Goal: Transaction & Acquisition: Purchase product/service

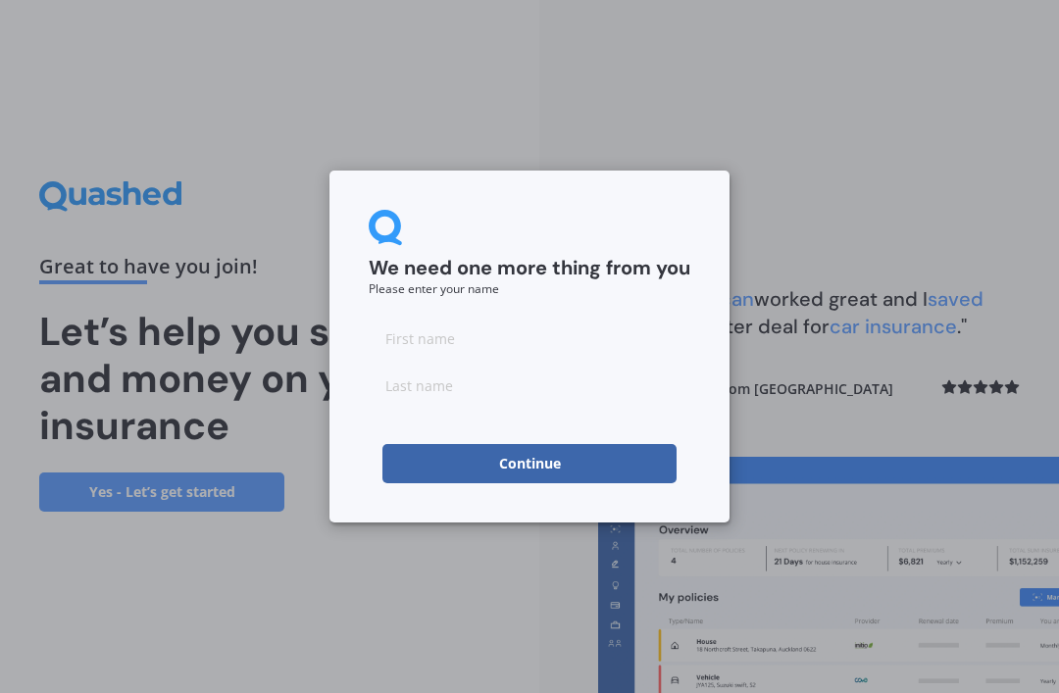
click at [394, 335] on input at bounding box center [530, 338] width 322 height 39
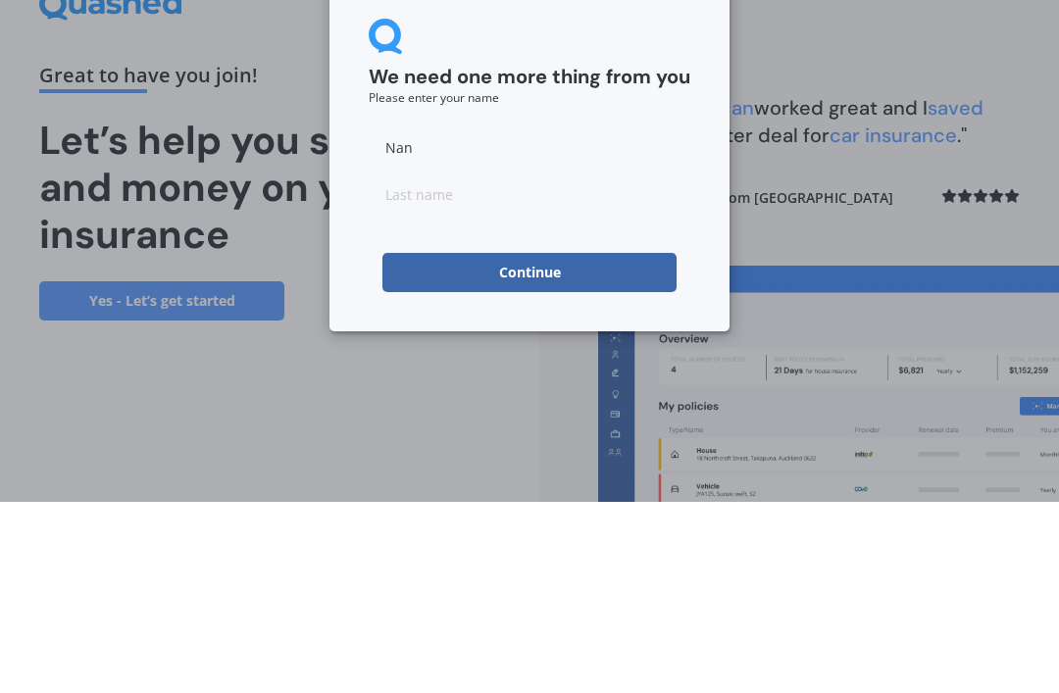
type input "Nan"
click at [378, 366] on input at bounding box center [530, 385] width 322 height 39
type input "[PERSON_NAME]"
click at [522, 444] on button "Continue" at bounding box center [529, 463] width 294 height 39
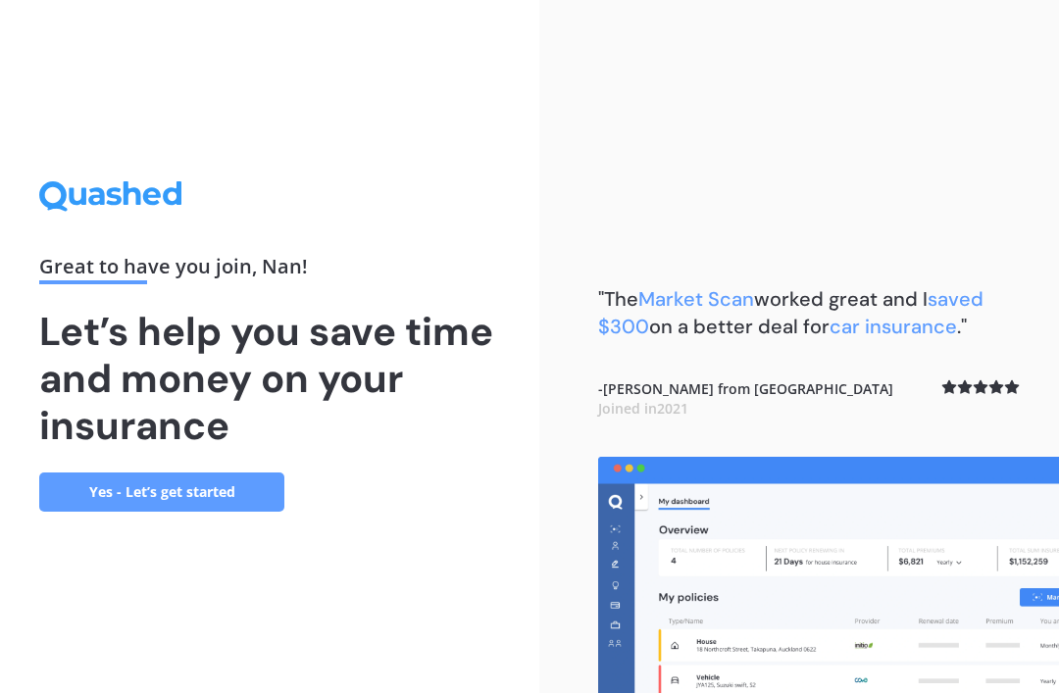
click at [145, 473] on link "Yes - Let’s get started" at bounding box center [161, 492] width 245 height 39
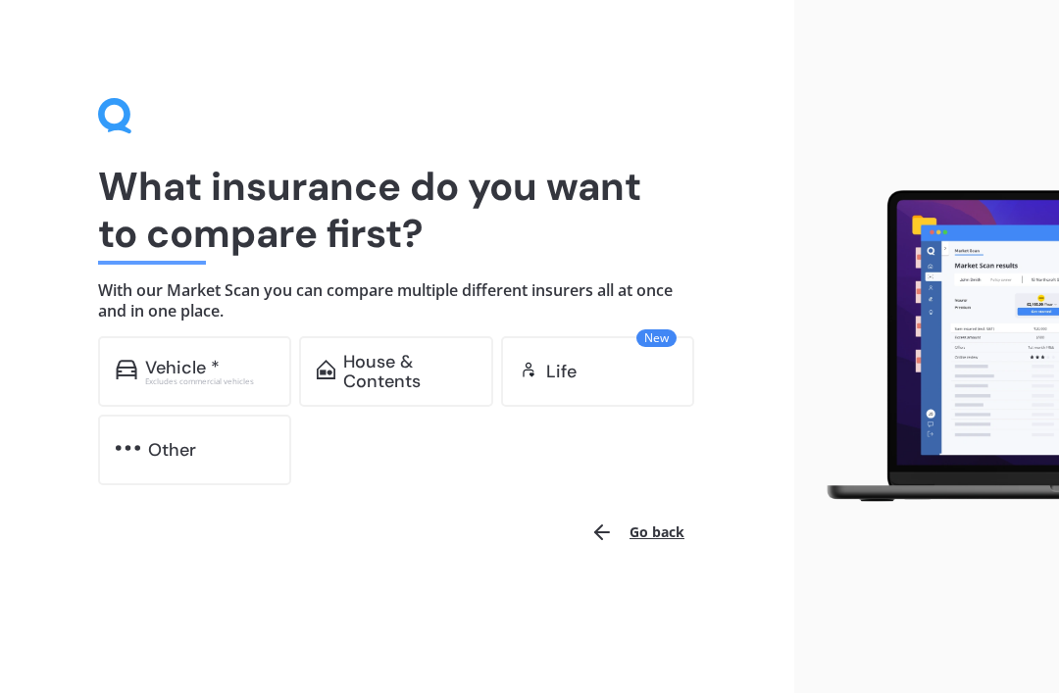
click at [206, 362] on div "Vehicle *" at bounding box center [182, 368] width 75 height 20
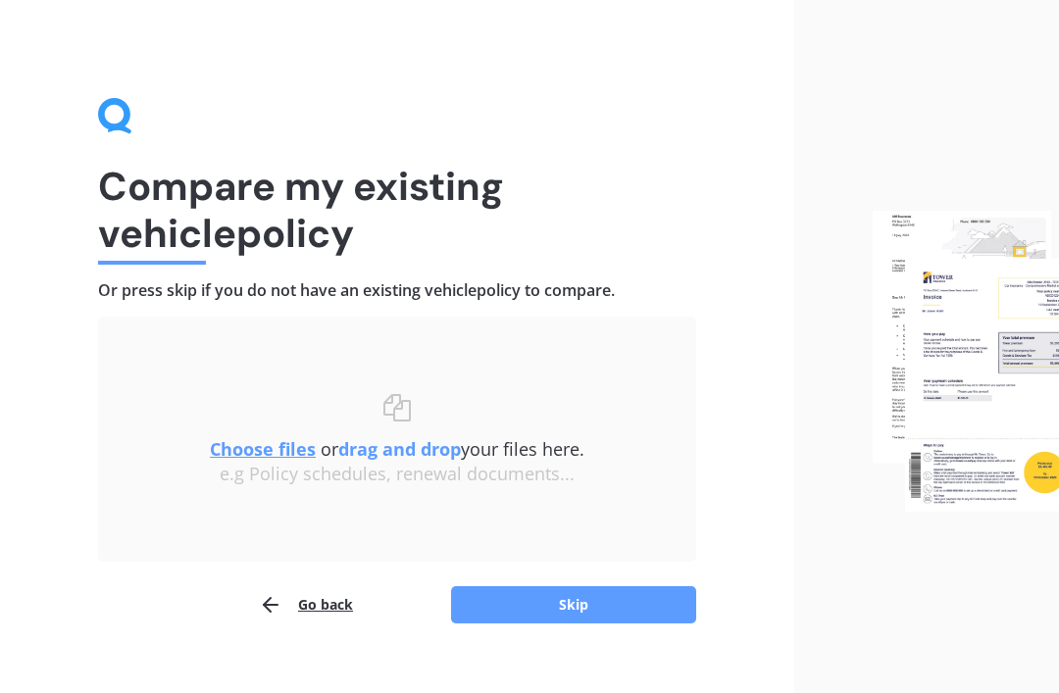
click at [557, 597] on button "Skip" at bounding box center [573, 604] width 245 height 37
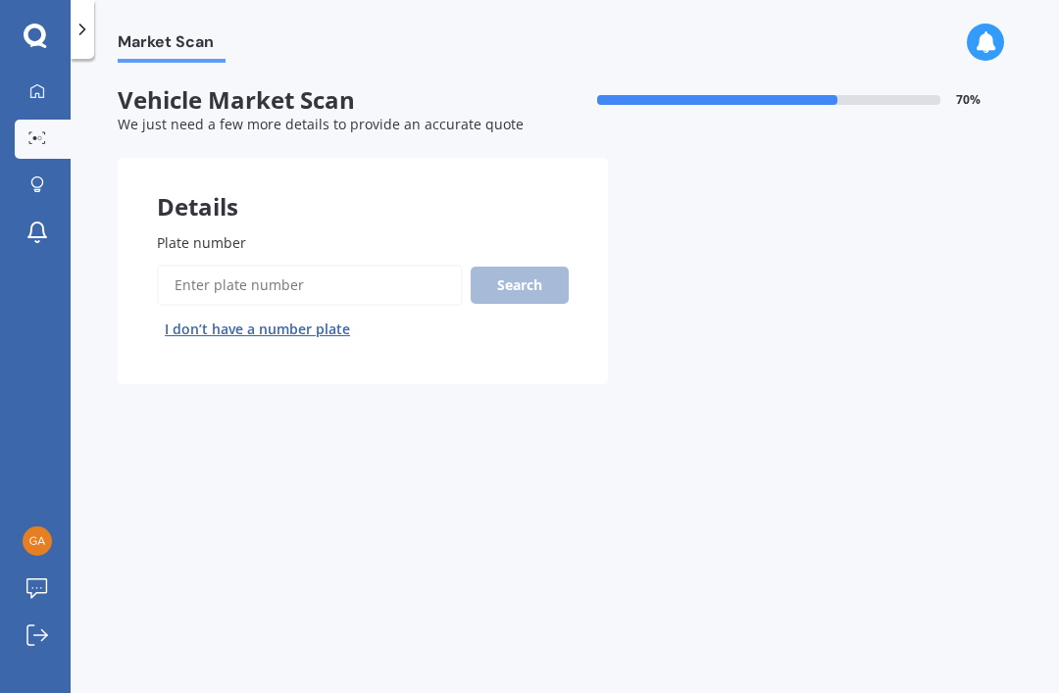
click at [238, 282] on input "Plate number" at bounding box center [310, 285] width 306 height 41
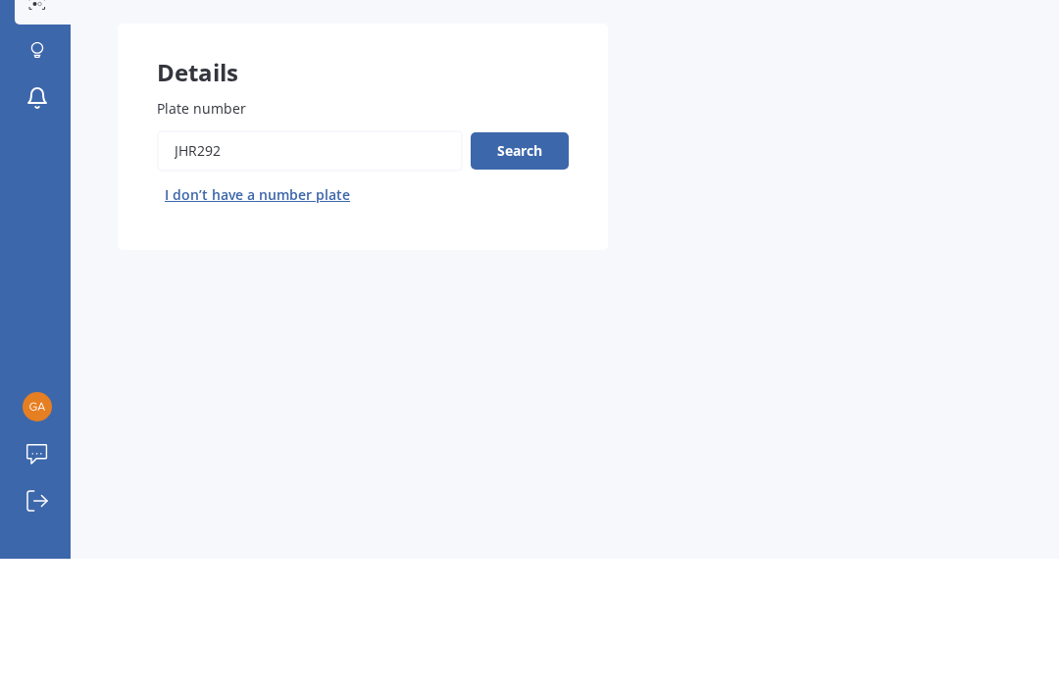
type input "Jhr292"
click at [532, 267] on button "Search" at bounding box center [520, 285] width 98 height 37
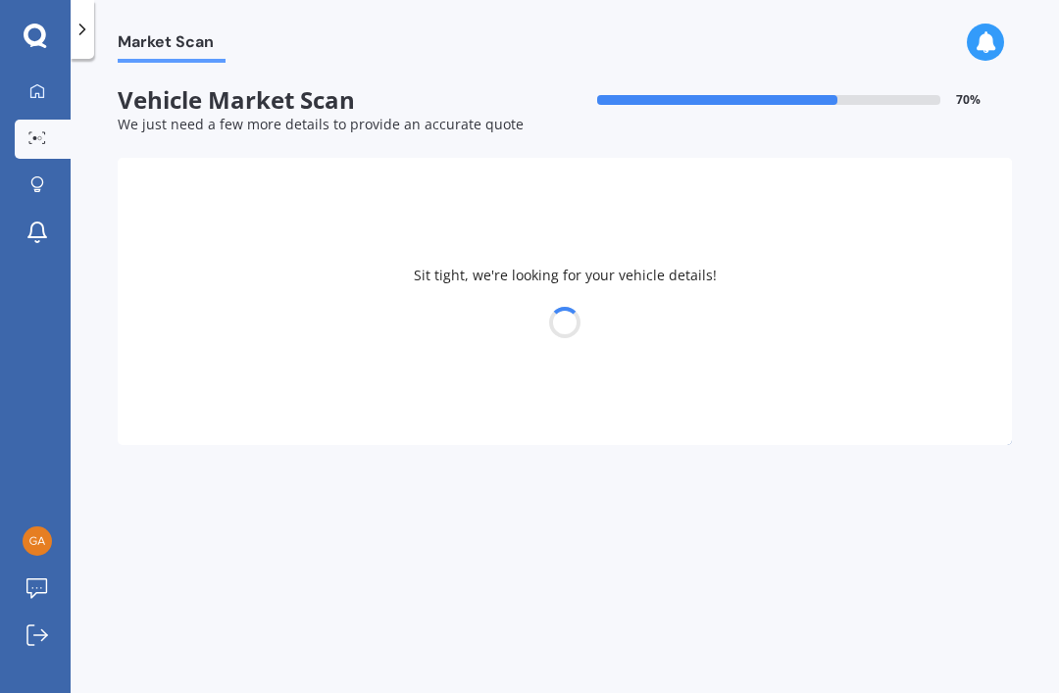
select select "FIAT"
select select "PUNTO"
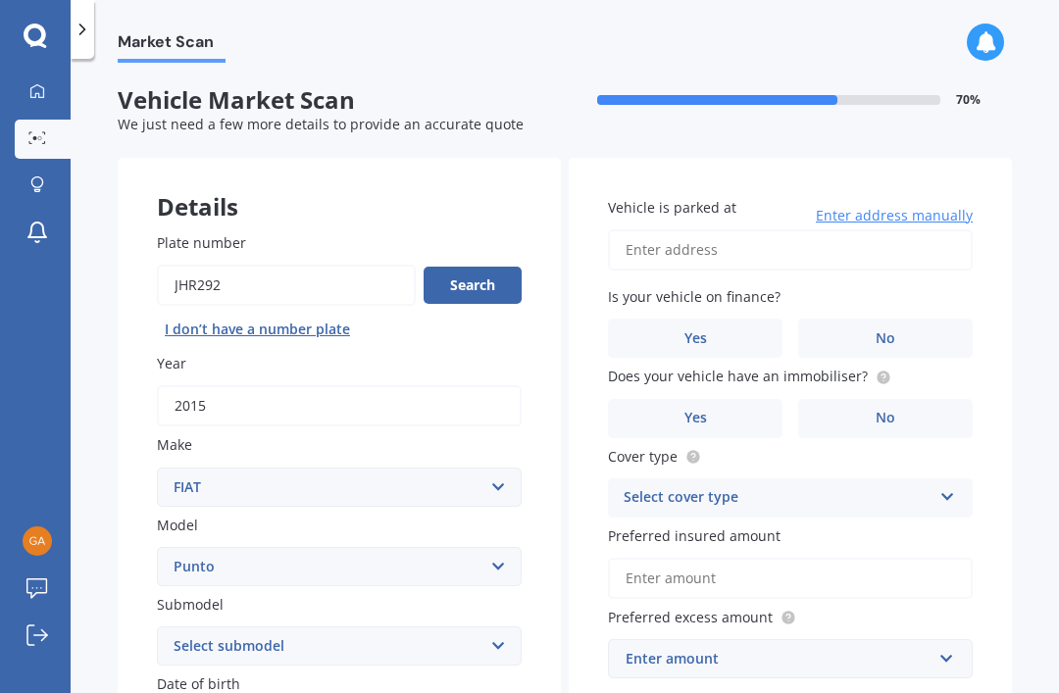
select select "07"
select select "09"
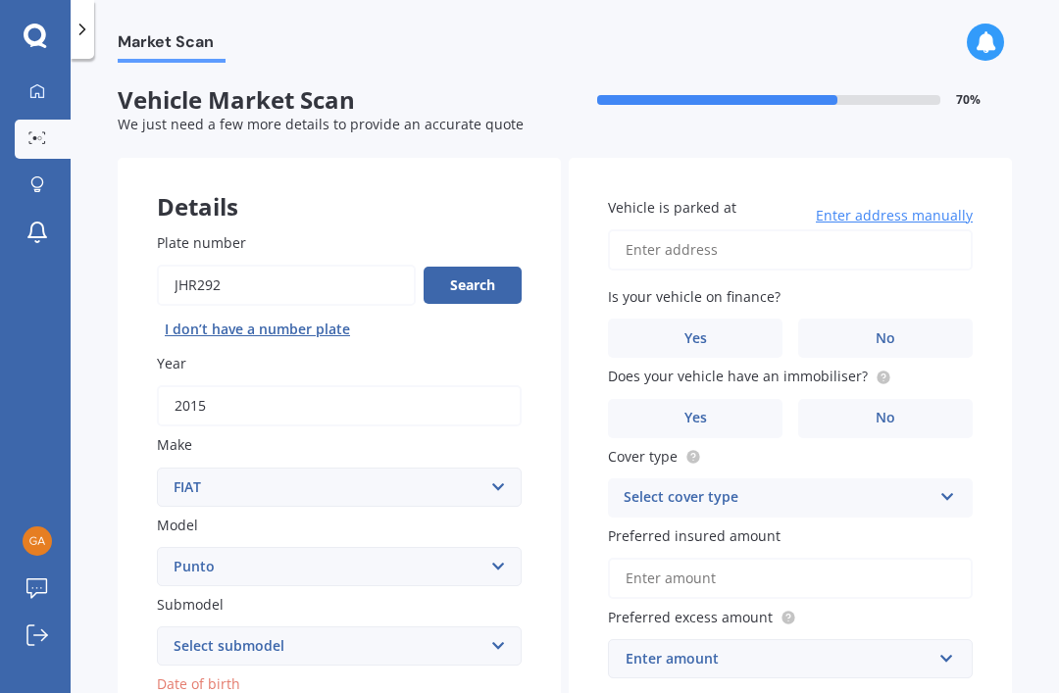
select select "1936"
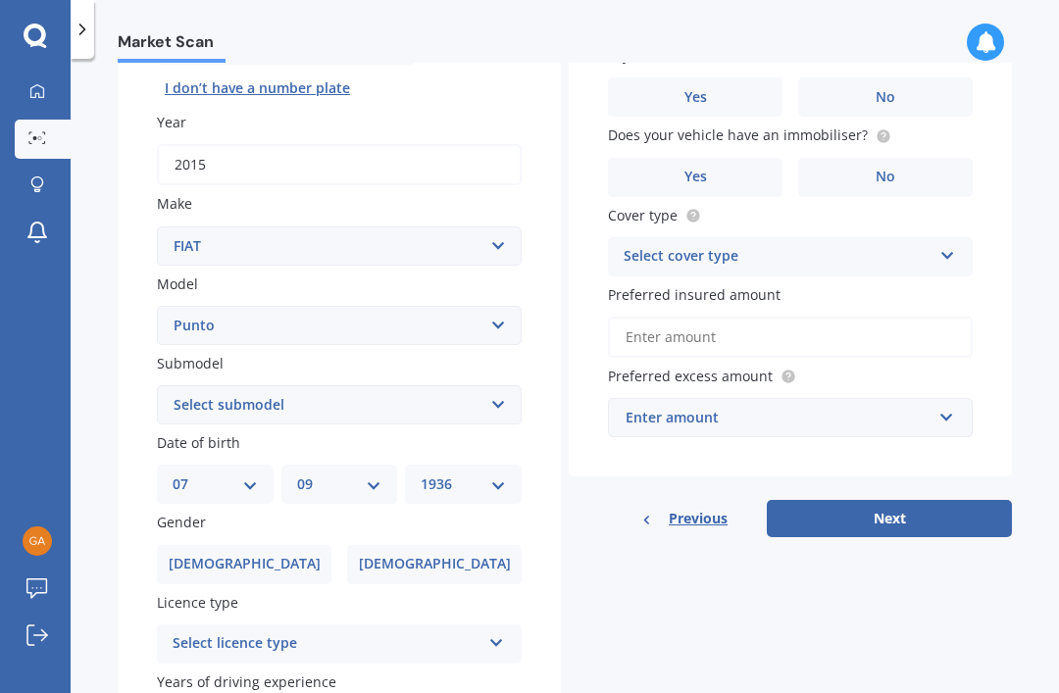
scroll to position [243, 0]
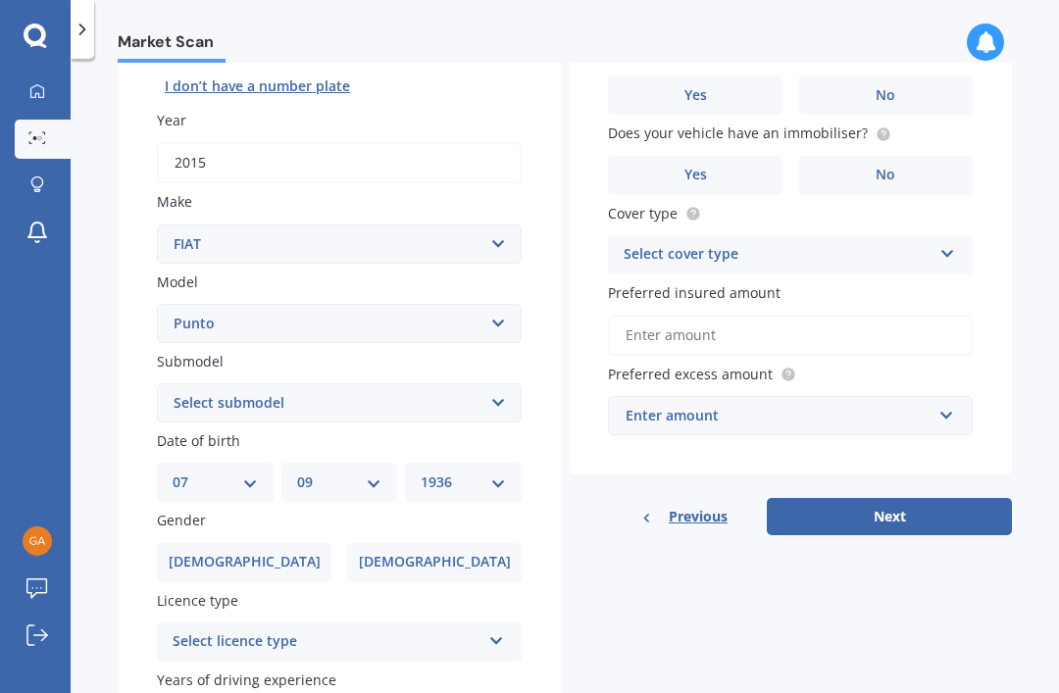
click at [435, 554] on span "[DEMOGRAPHIC_DATA]" at bounding box center [435, 562] width 152 height 17
click at [0, 0] on input "[DEMOGRAPHIC_DATA]" at bounding box center [0, 0] width 0 height 0
click at [176, 630] on div "Select licence type" at bounding box center [327, 642] width 308 height 24
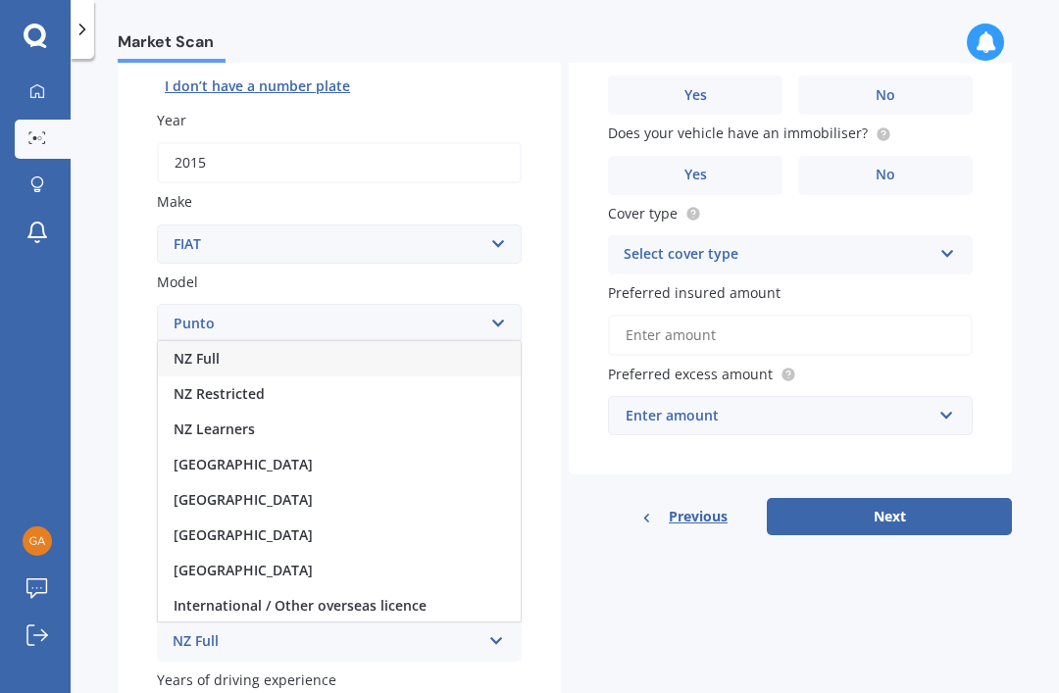
click at [199, 630] on div "NZ Full" at bounding box center [327, 642] width 308 height 24
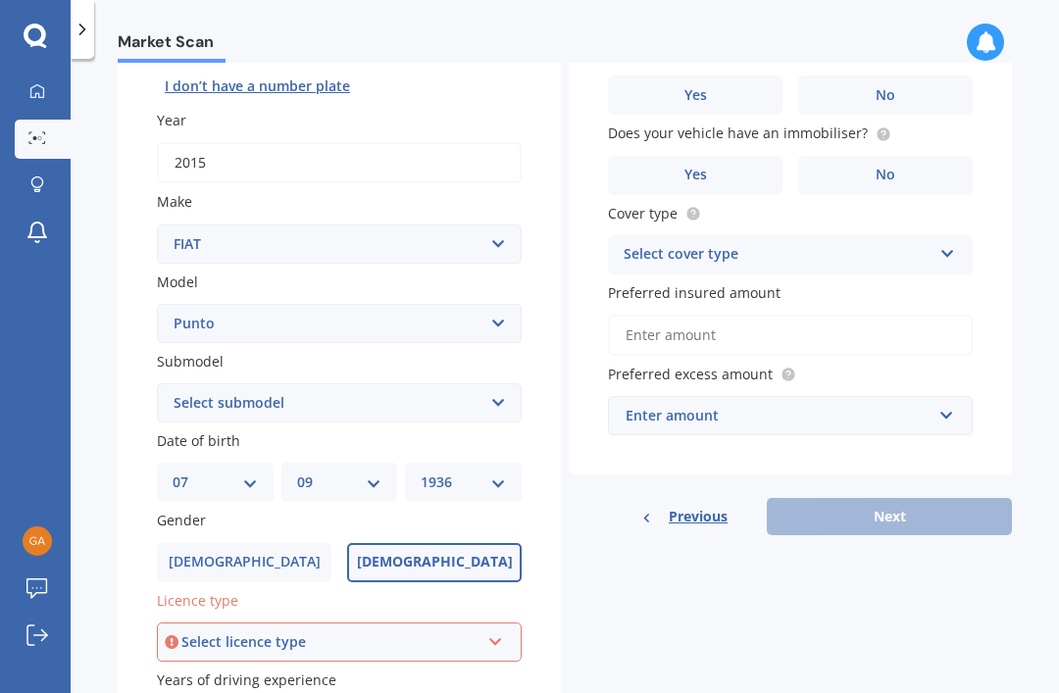
click at [229, 631] on div "Select licence type" at bounding box center [330, 642] width 298 height 22
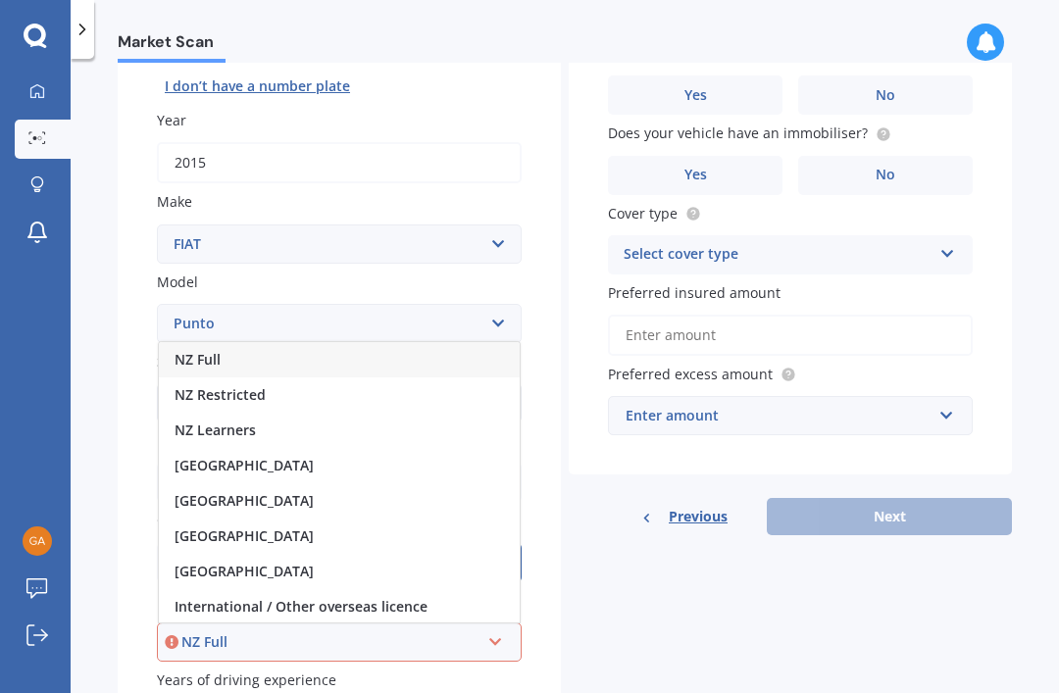
click at [202, 350] on span "NZ Full" at bounding box center [198, 359] width 46 height 19
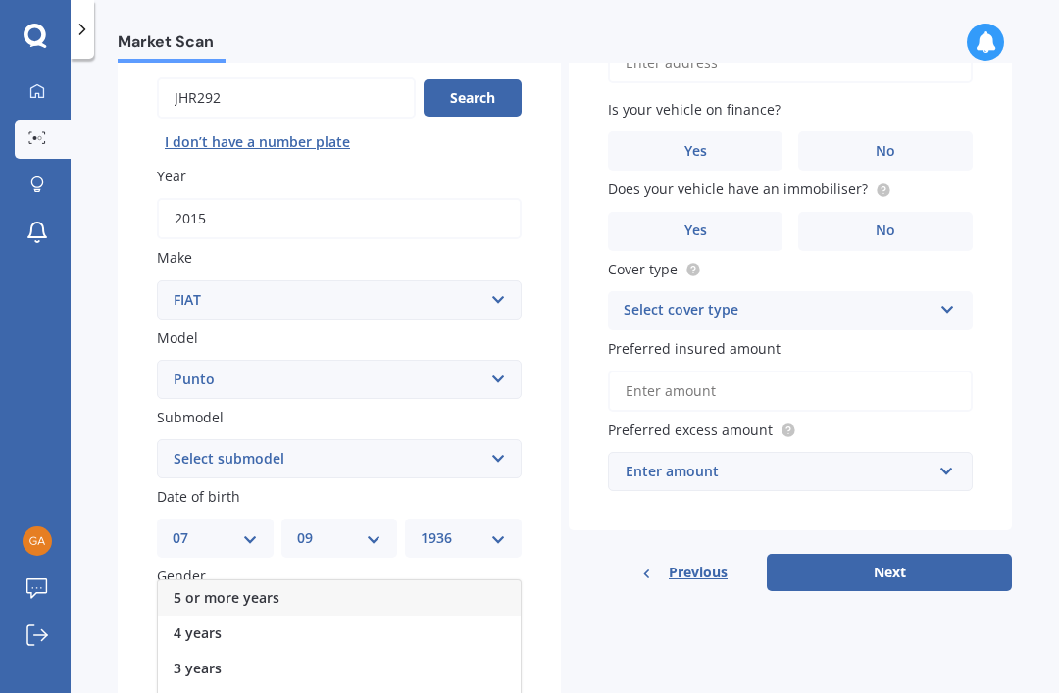
scroll to position [191, 0]
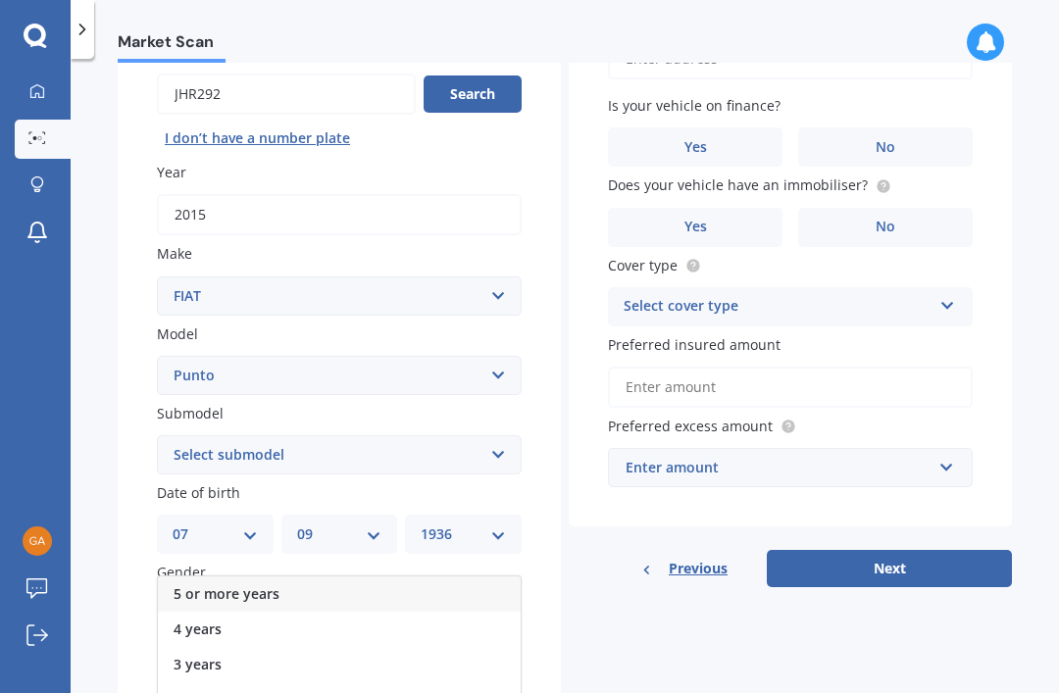
click at [198, 584] on span "5 or more years" at bounding box center [227, 593] width 106 height 19
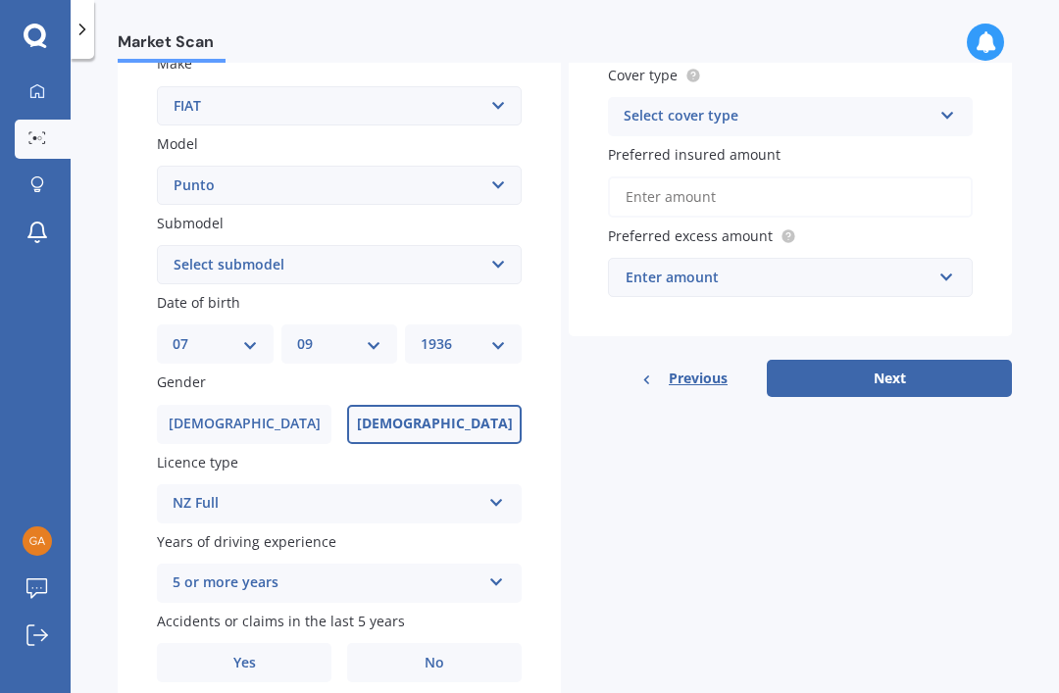
scroll to position [381, 0]
click at [437, 643] on label "No" at bounding box center [434, 662] width 175 height 39
click at [0, 0] on input "No" at bounding box center [0, 0] width 0 height 0
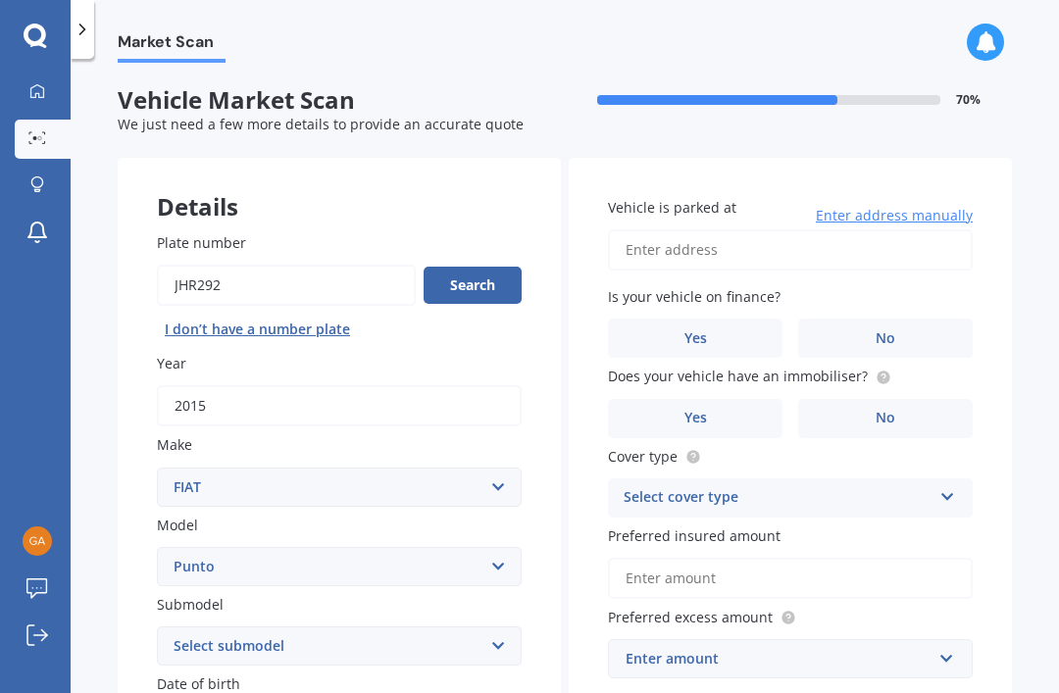
scroll to position [0, 0]
click at [657, 229] on input "Vehicle is parked at" at bounding box center [790, 249] width 365 height 41
type input "[STREET_ADDRESS][PERSON_NAME]"
click at [878, 330] on span "No" at bounding box center [886, 338] width 20 height 17
click at [0, 0] on input "No" at bounding box center [0, 0] width 0 height 0
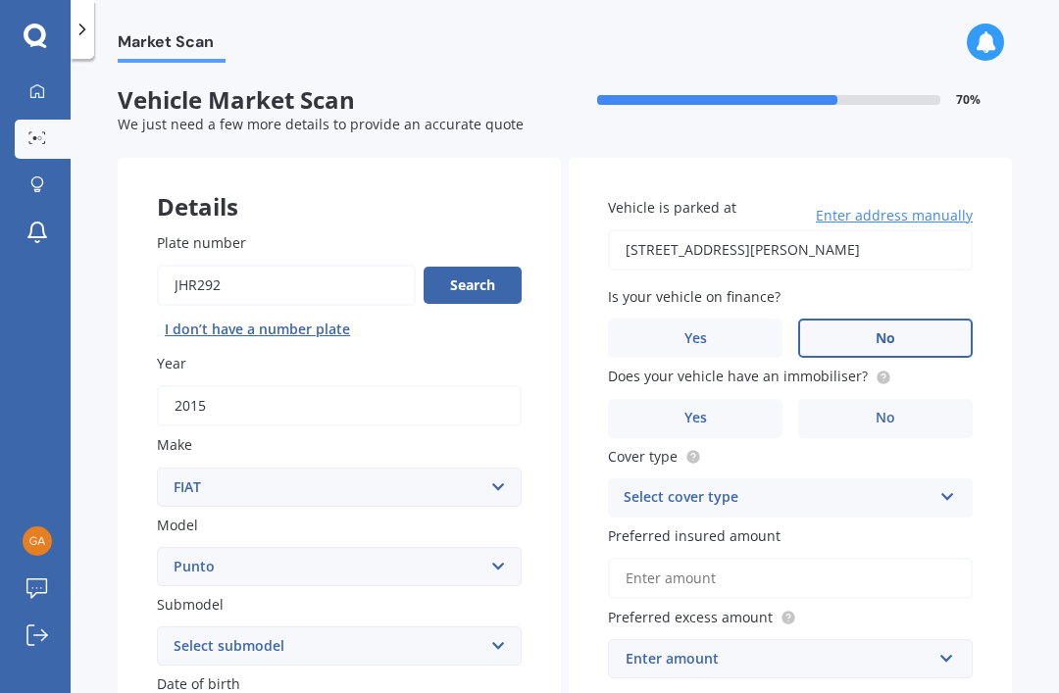
click at [876, 410] on span "No" at bounding box center [886, 418] width 20 height 17
click at [0, 0] on input "No" at bounding box center [0, 0] width 0 height 0
click at [648, 486] on div "Select cover type" at bounding box center [778, 498] width 308 height 24
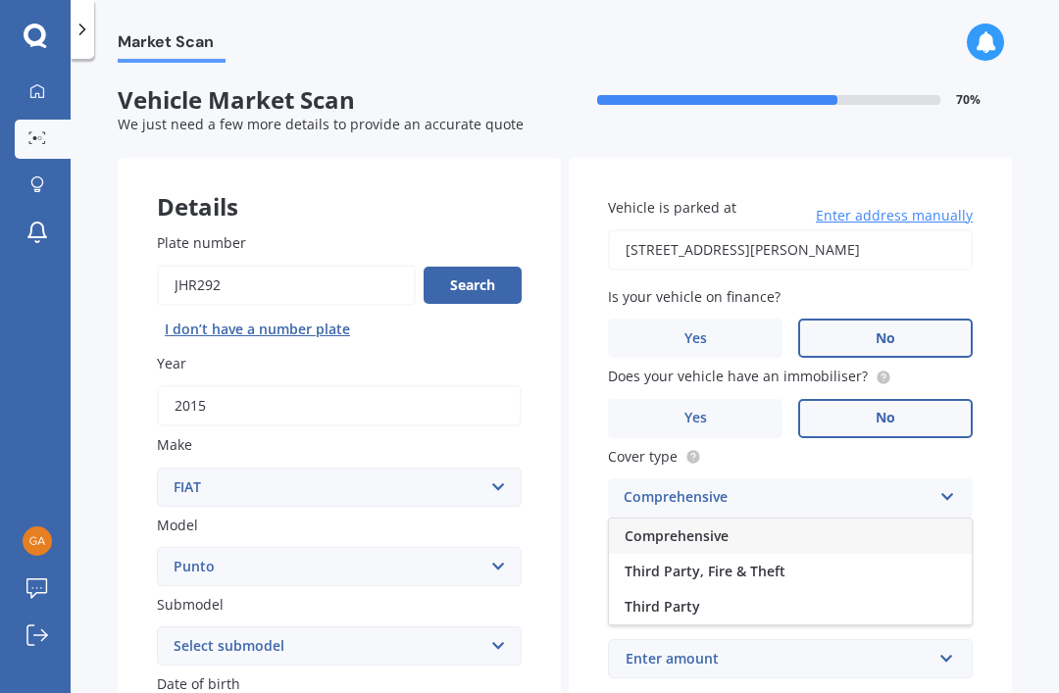
click at [664, 527] on span "Comprehensive" at bounding box center [677, 536] width 104 height 19
click at [721, 558] on input "Preferred insured amount" at bounding box center [790, 578] width 365 height 41
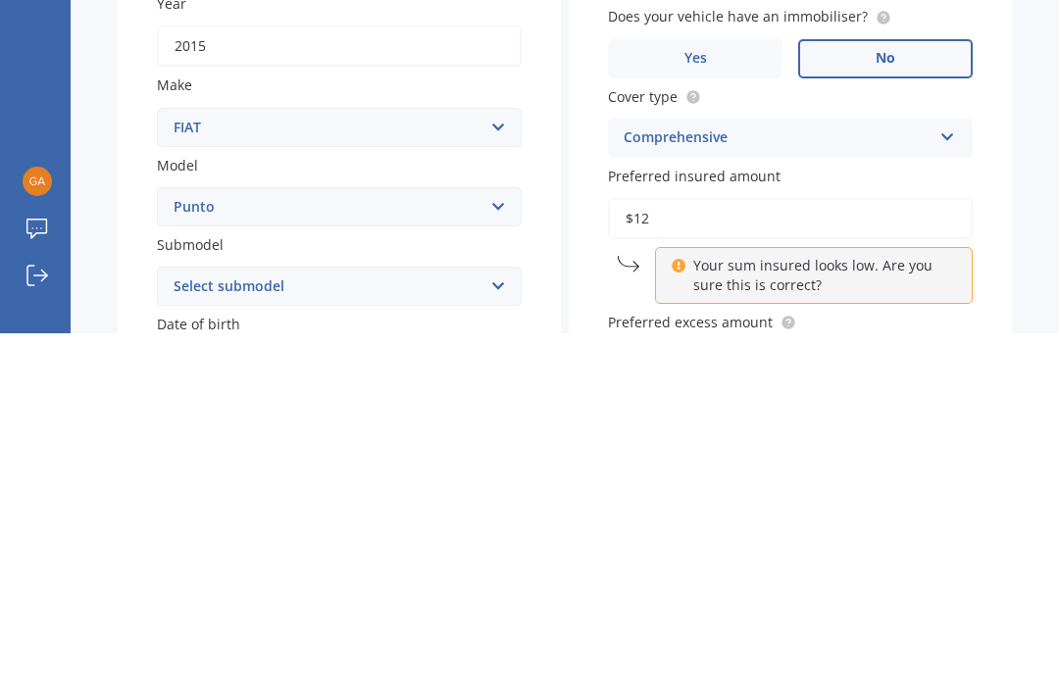
type input "$1"
type input "$12,000"
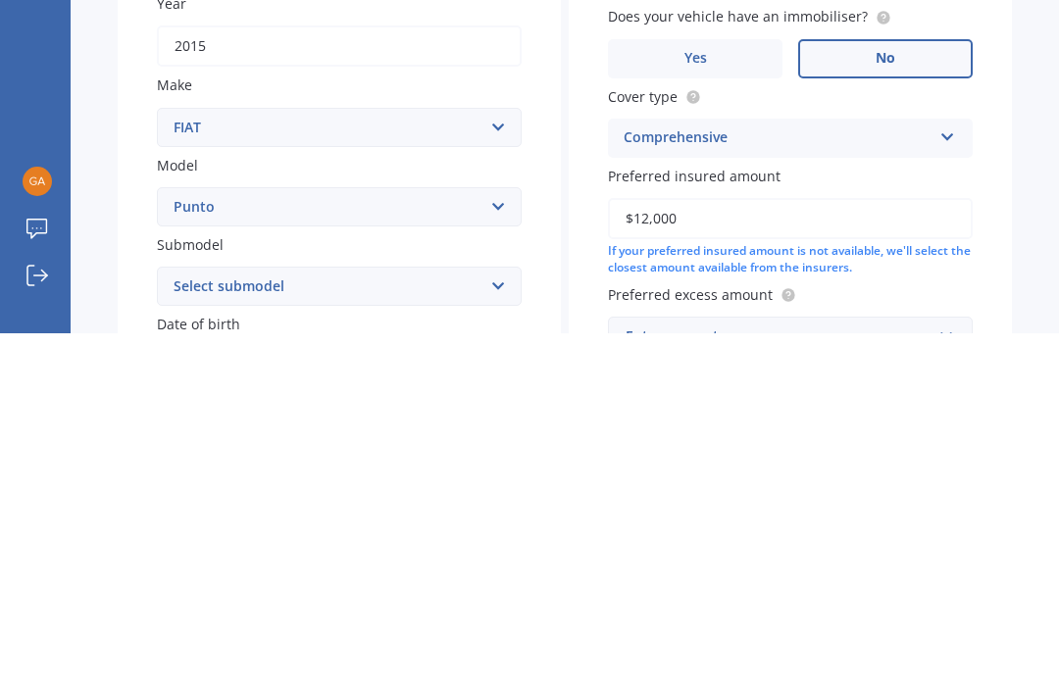
click at [653, 685] on div "Enter amount" at bounding box center [779, 696] width 306 height 22
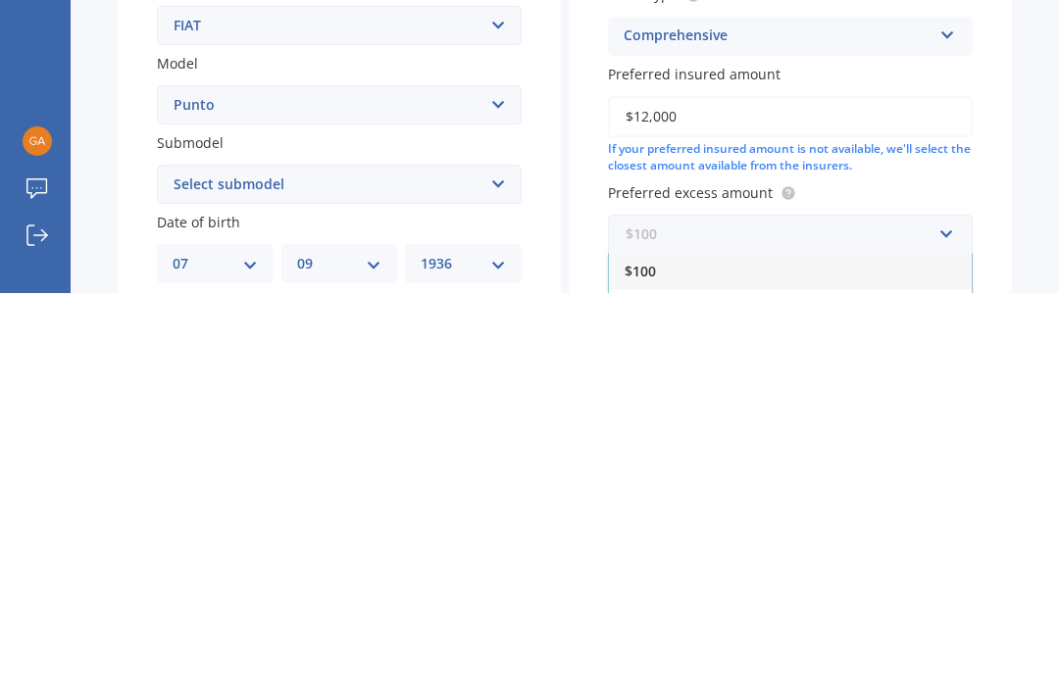
scroll to position [73, 0]
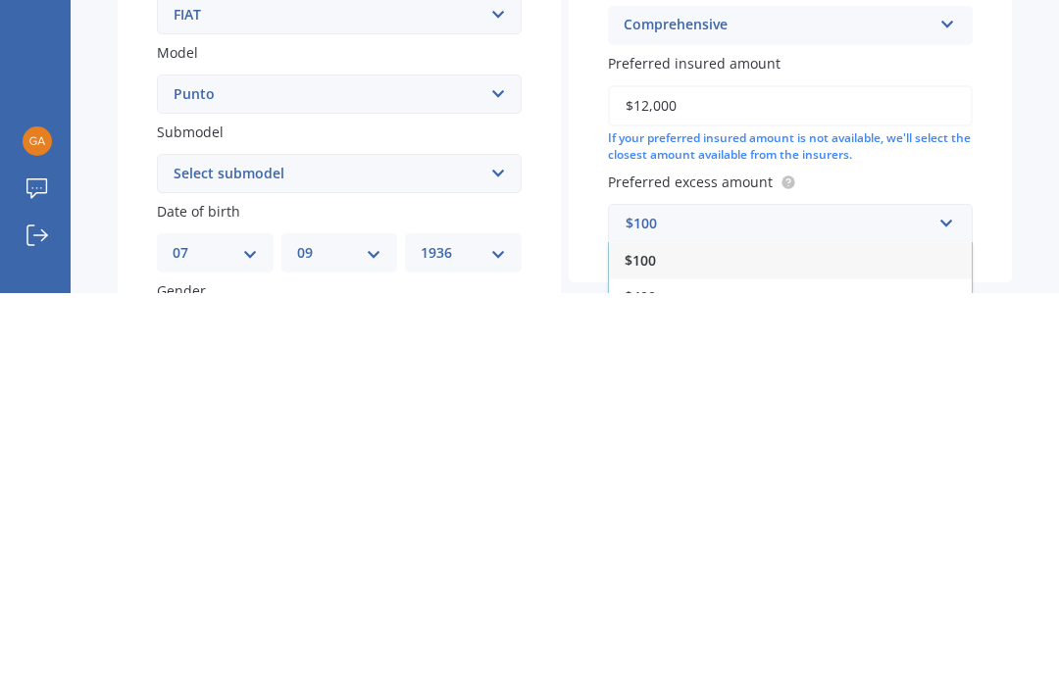
click at [633, 651] on span "$100" at bounding box center [640, 660] width 31 height 19
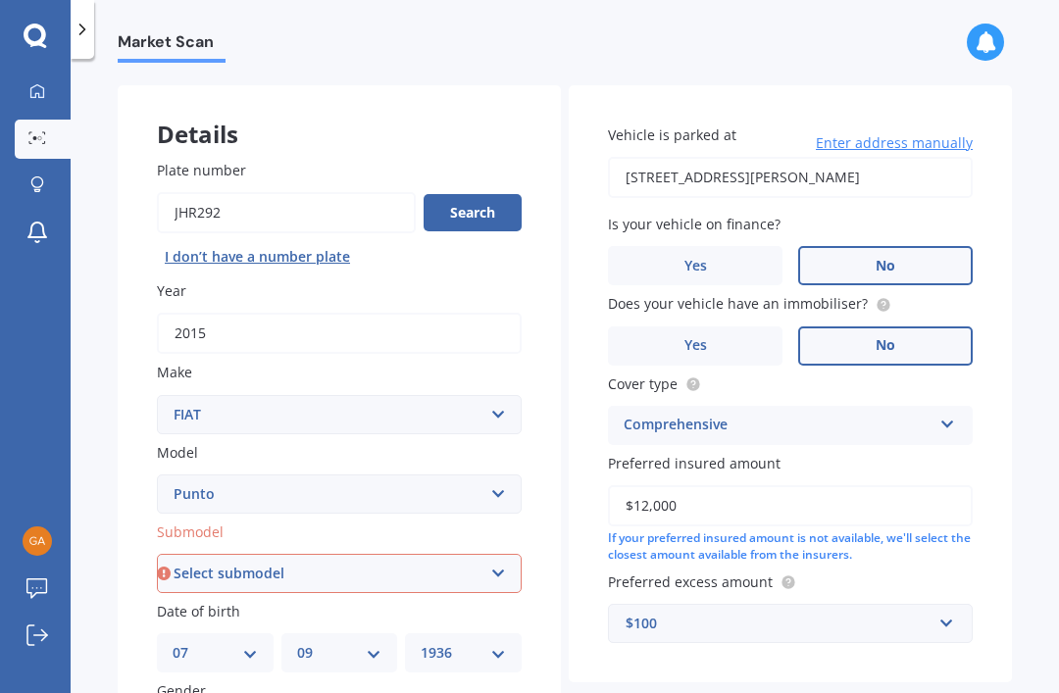
click at [174, 554] on select "Select submodel (All other) Abarth Cabriolet Sporting & GT" at bounding box center [339, 573] width 365 height 39
select select "CABRIOLET"
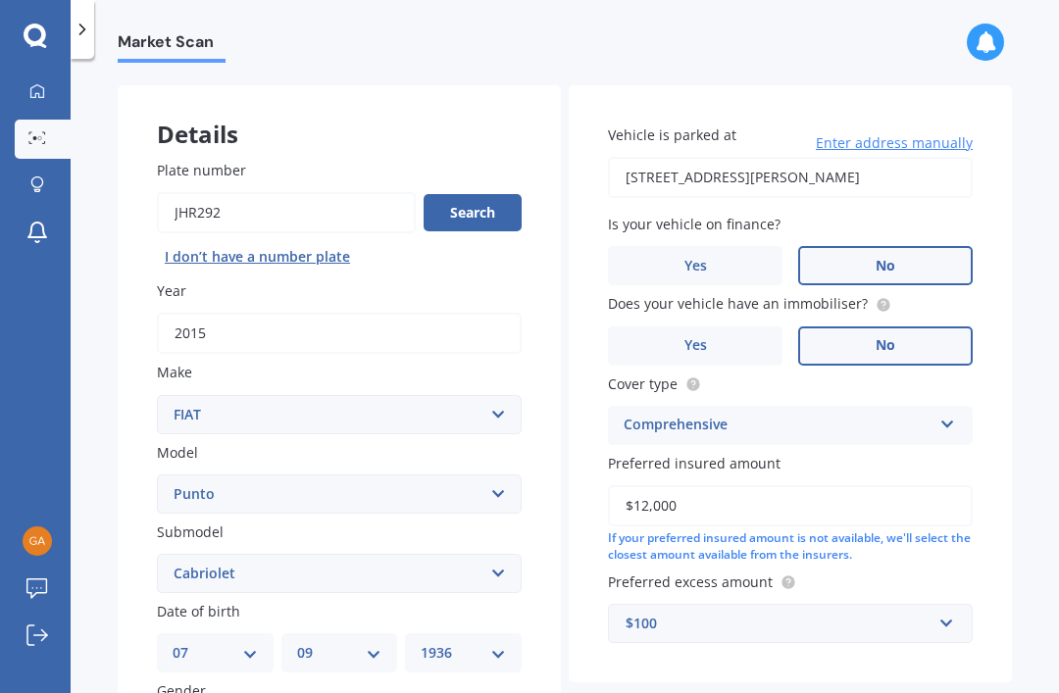
select select "07"
select select "09"
select select "1936"
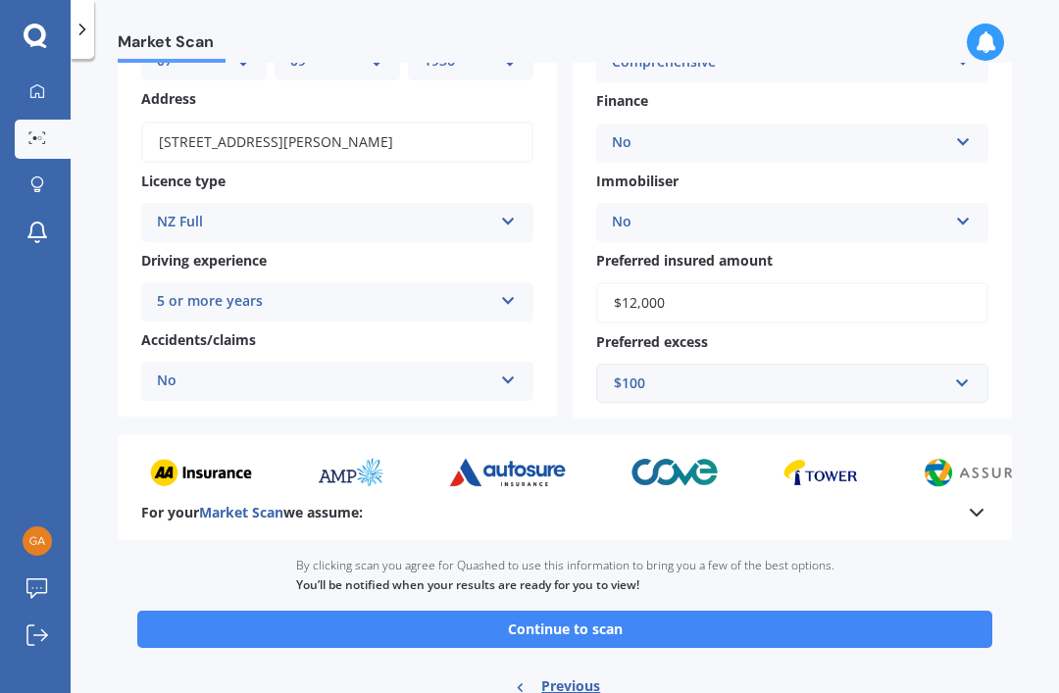
scroll to position [243, 0]
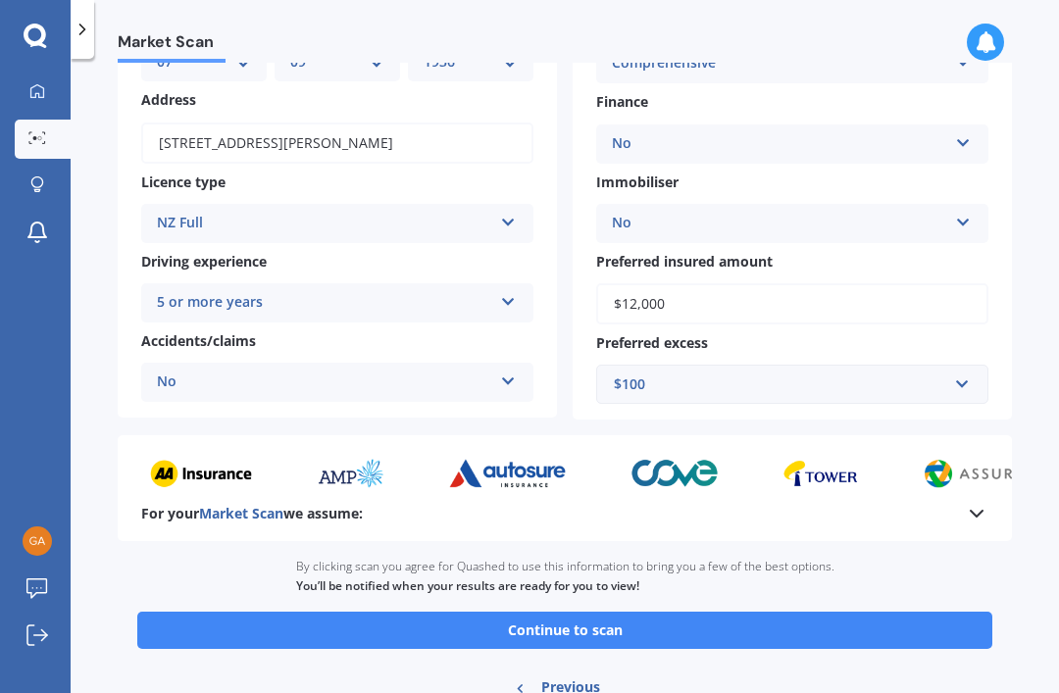
click at [523, 612] on button "Continue to scan" at bounding box center [564, 630] width 855 height 37
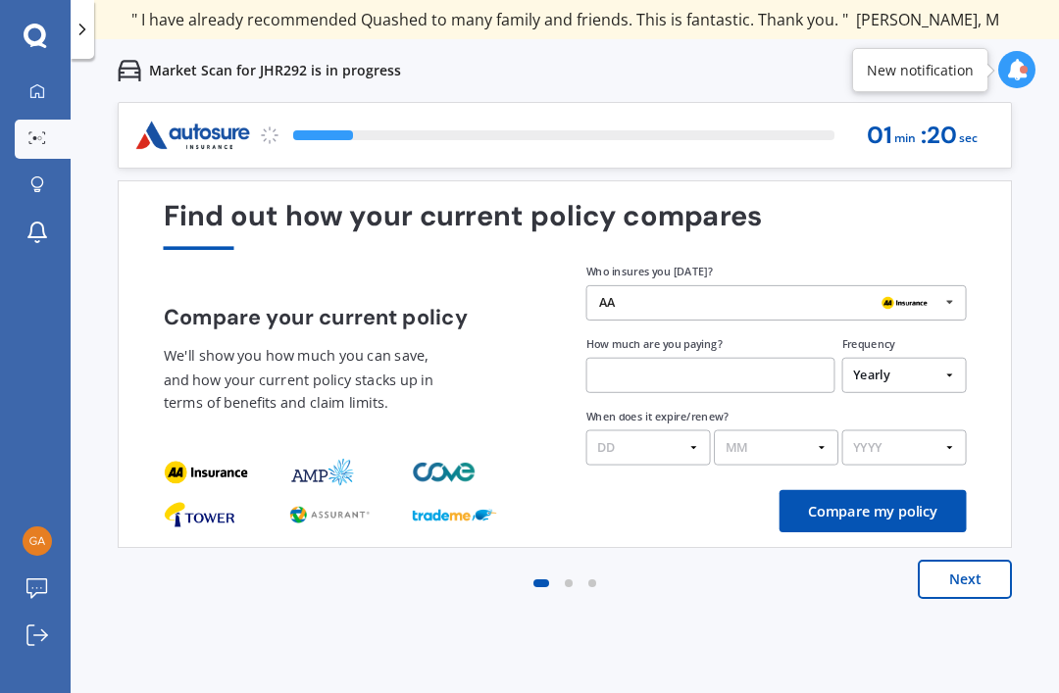
click at [608, 376] on input "text" at bounding box center [710, 375] width 249 height 35
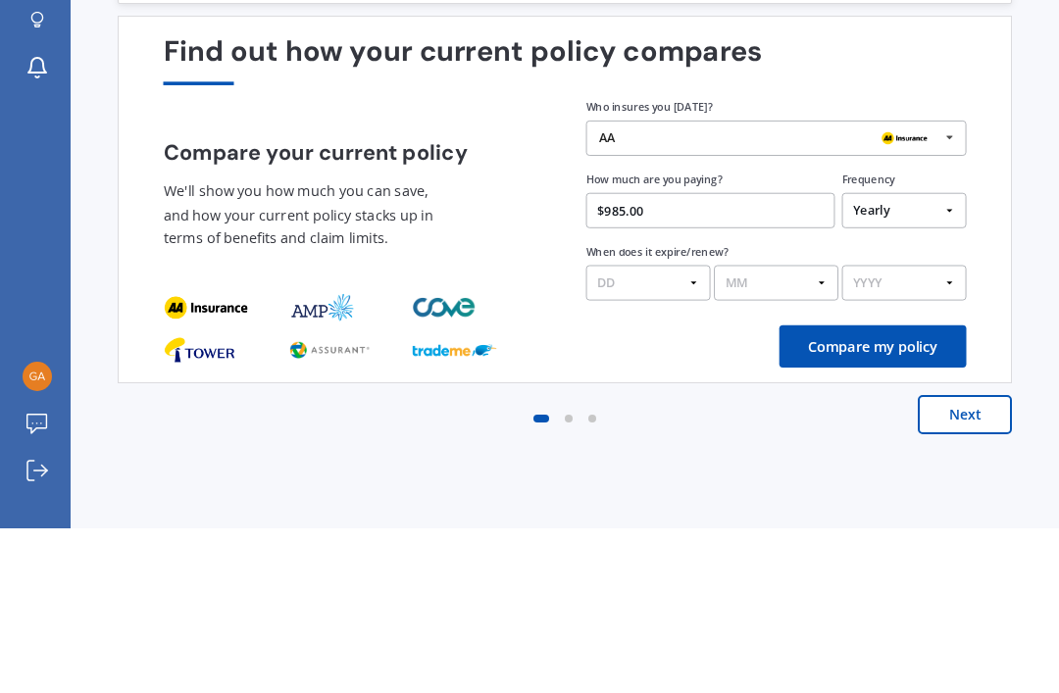
type input "$985.00"
click at [603, 430] on select "DD 01 02 03 04 05 06 07 08 09 10 11 12 13 14 15 16 17 18 19 20 21 22 23 24 25 2…" at bounding box center [648, 447] width 125 height 35
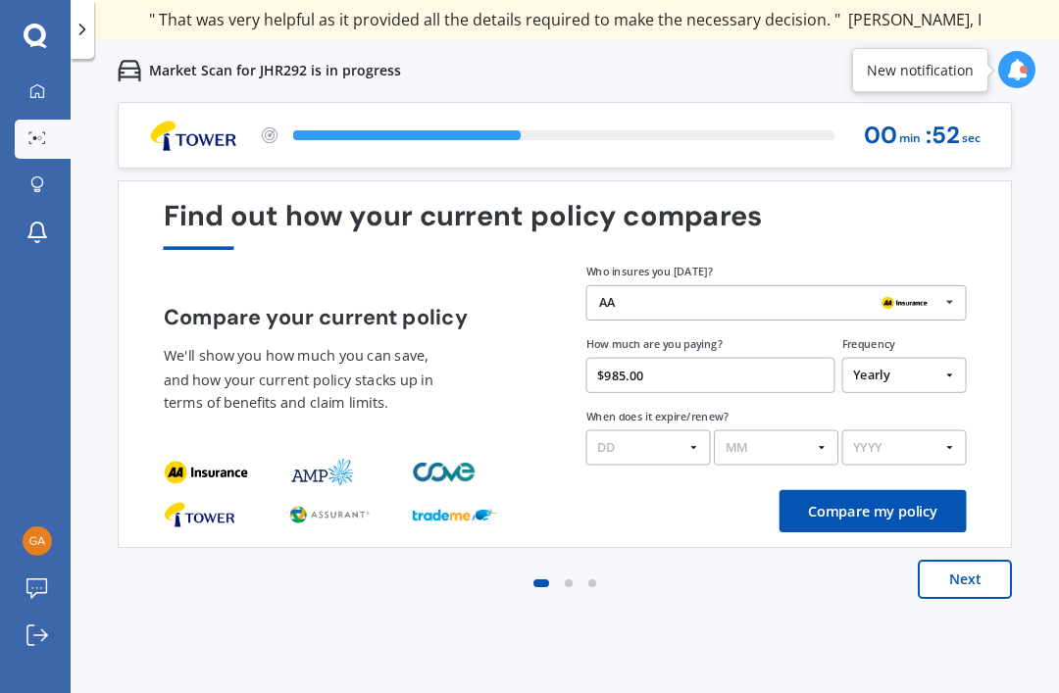
click at [604, 430] on select "DD 01 02 03 04 05 06 07 08 09 10 11 12 13 14 15 16 17 18 19 20 21 22 23 24 25 2…" at bounding box center [648, 447] width 125 height 35
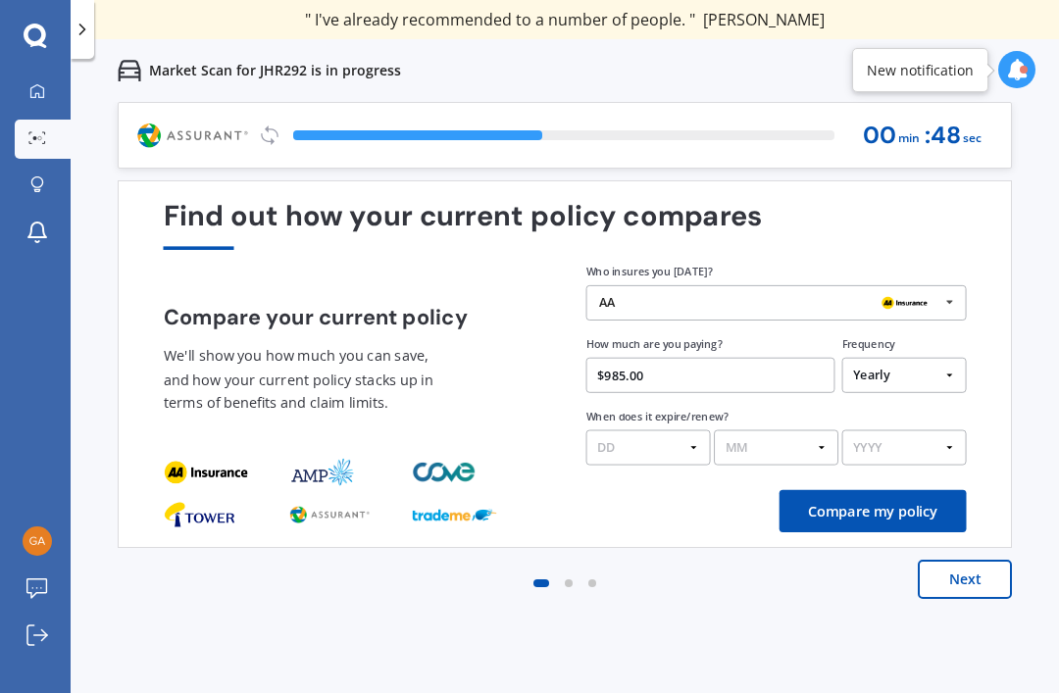
select select "31"
click at [736, 430] on select "MM 01 02 03 04 05 06 07 08 09 10 11 12" at bounding box center [776, 447] width 125 height 35
select select "08"
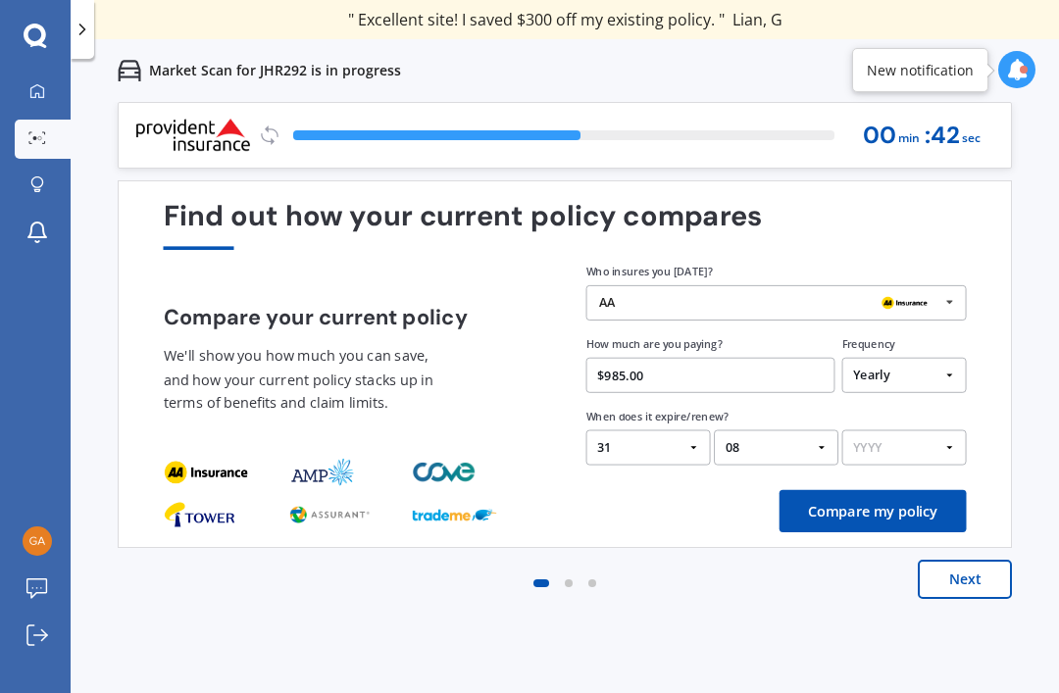
click at [858, 430] on select "YYYY 2026 2025 2024" at bounding box center [904, 447] width 125 height 35
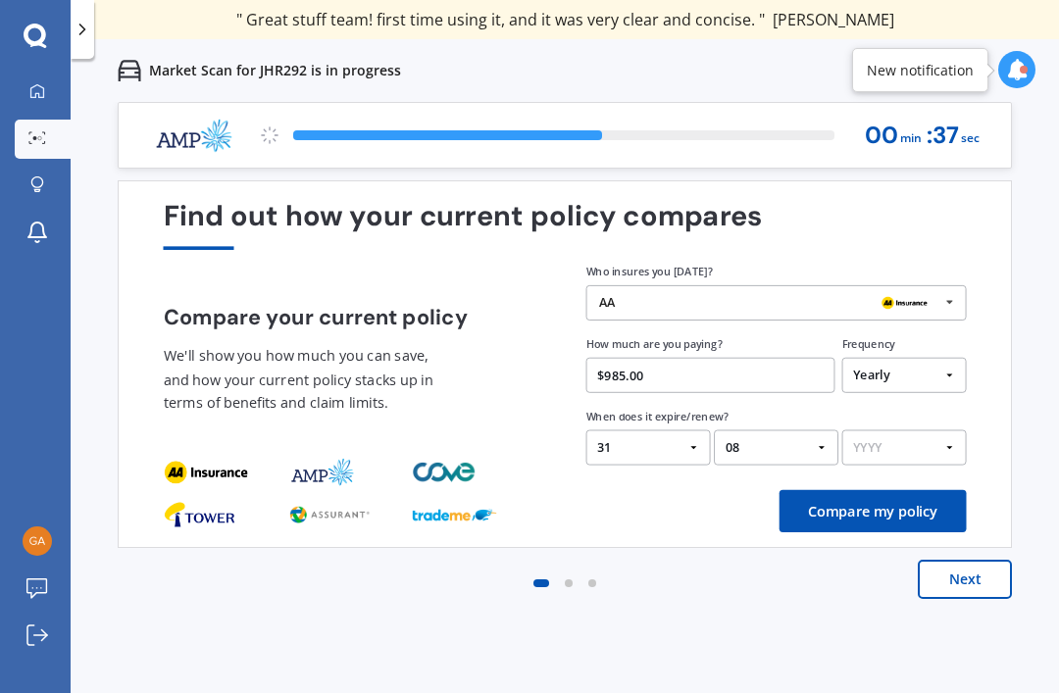
select select "2025"
click at [857, 490] on button "Compare my policy" at bounding box center [872, 511] width 187 height 42
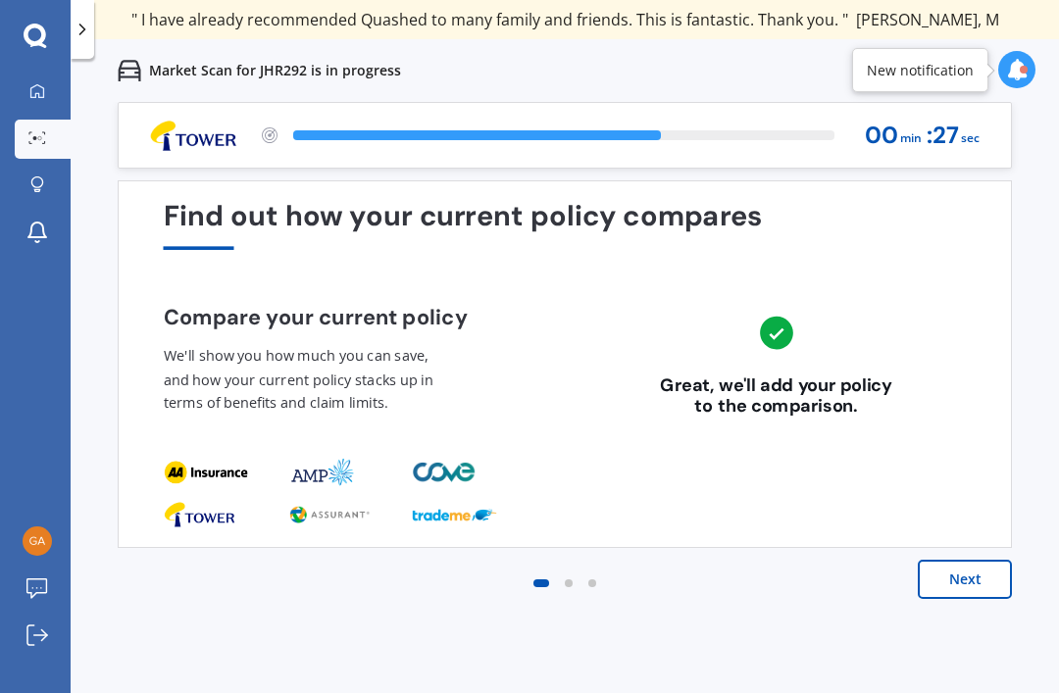
click at [952, 560] on button "Next" at bounding box center [965, 579] width 94 height 39
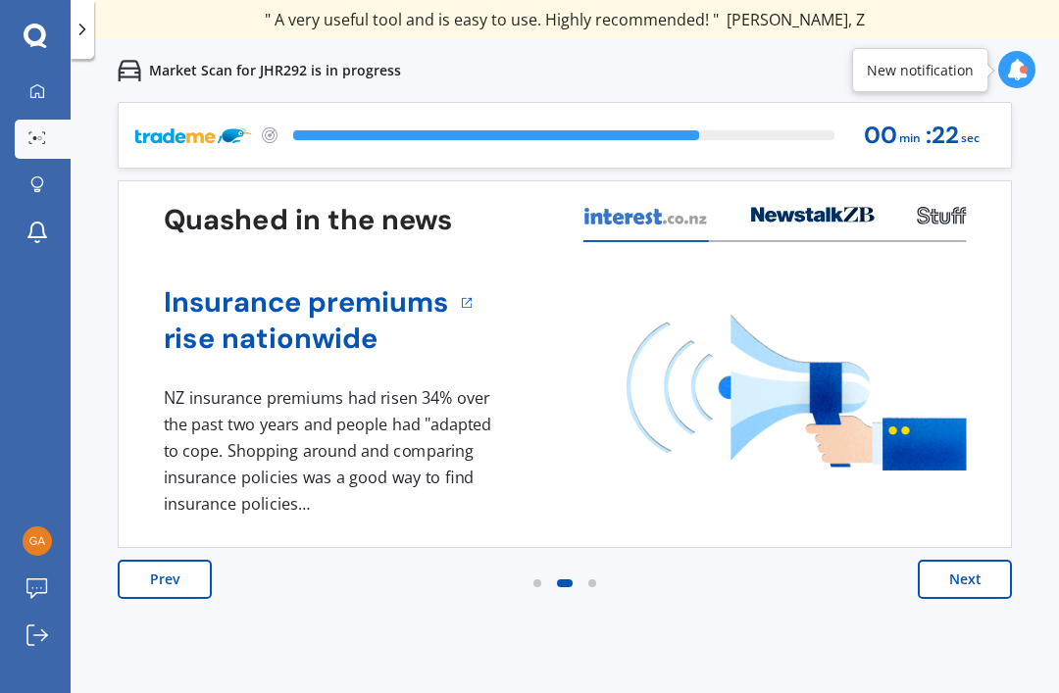
click at [954, 560] on button "Next" at bounding box center [965, 579] width 94 height 39
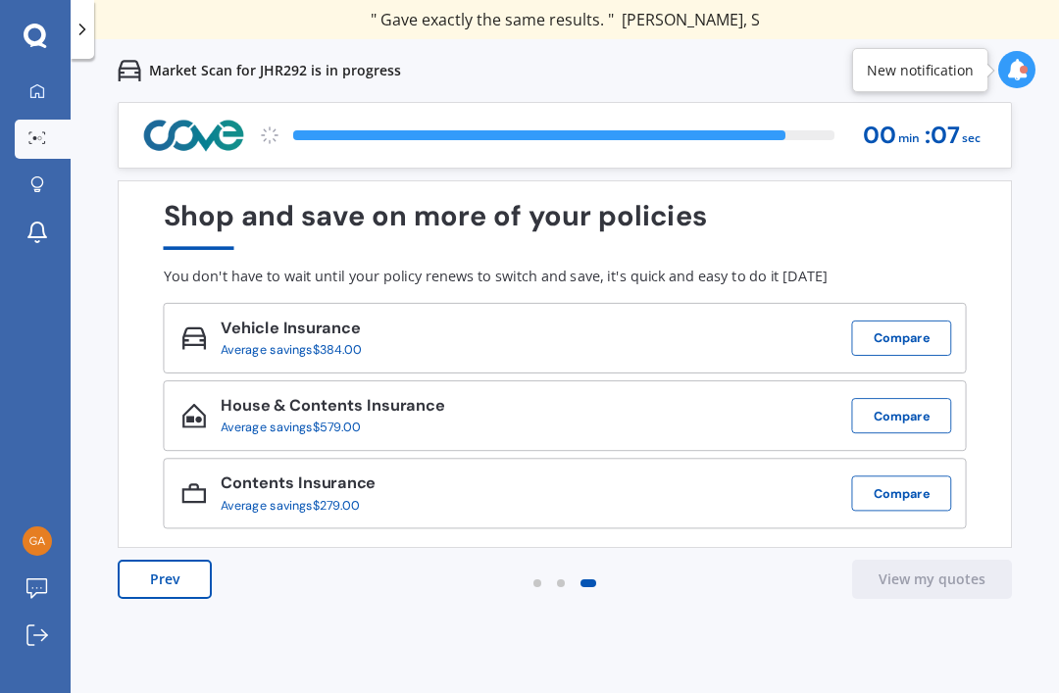
click at [161, 560] on button "Prev" at bounding box center [165, 579] width 94 height 39
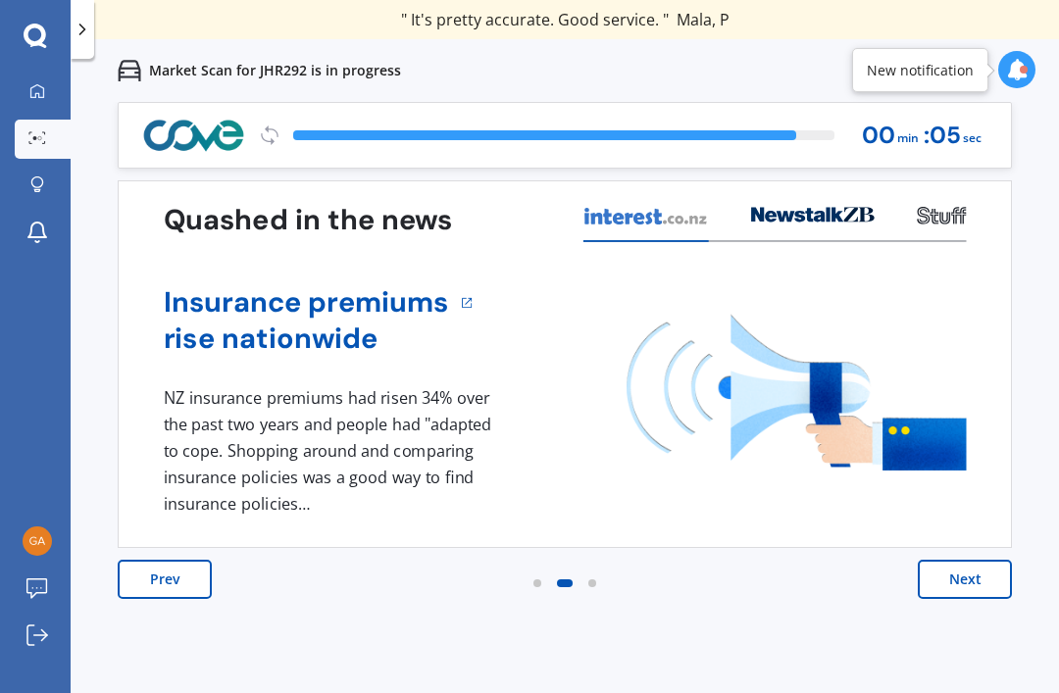
click at [964, 560] on button "Next" at bounding box center [965, 579] width 94 height 39
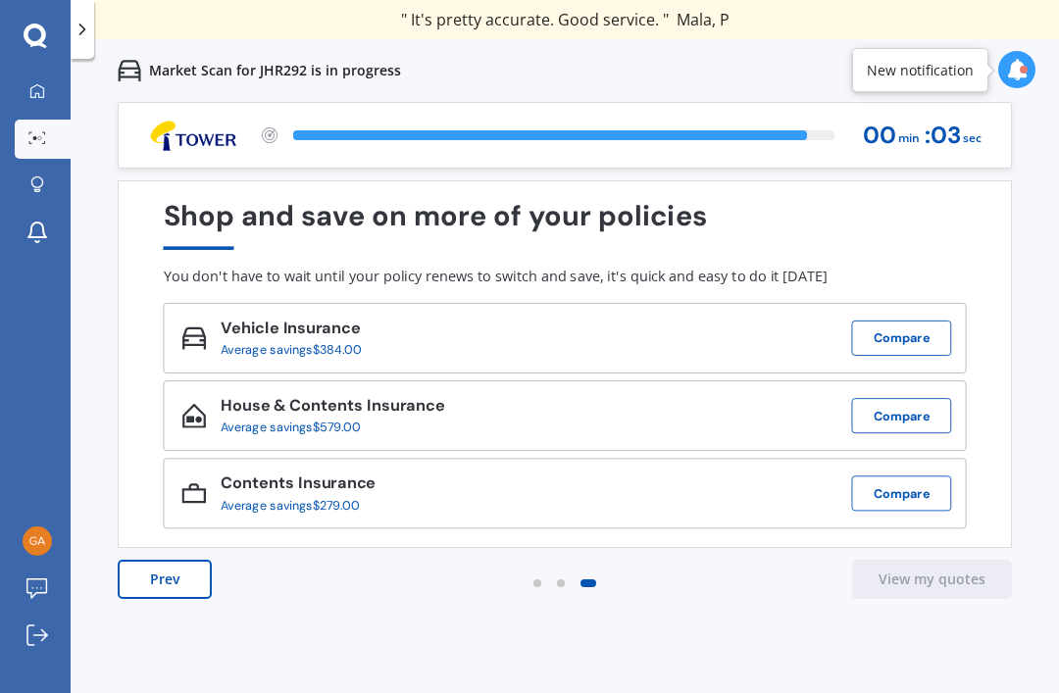
click at [886, 321] on button "Compare" at bounding box center [902, 338] width 100 height 35
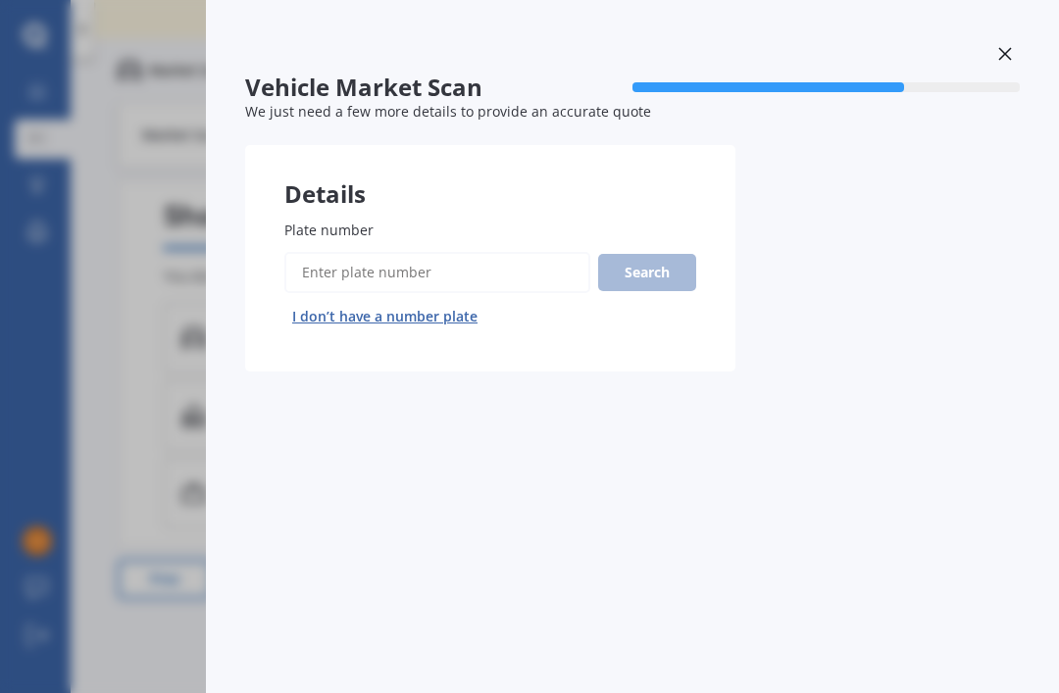
click at [320, 221] on span "Plate number" at bounding box center [328, 230] width 89 height 19
click at [320, 252] on input "Plate number" at bounding box center [437, 272] width 306 height 41
type input "Jhr292"
click at [654, 254] on button "Search" at bounding box center [647, 272] width 98 height 37
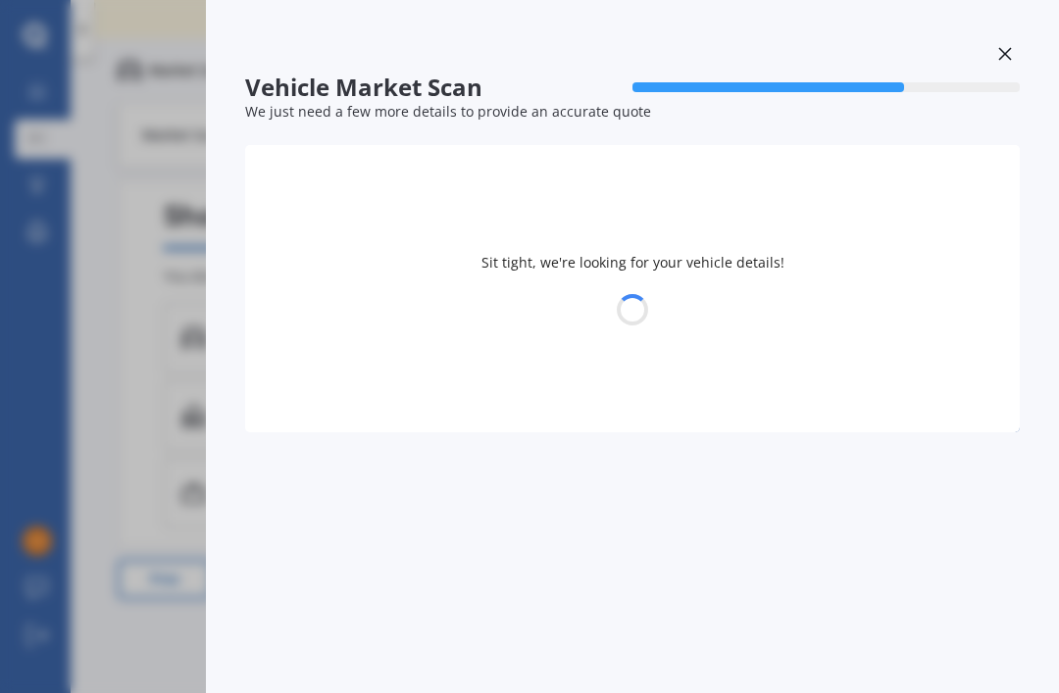
select select "FIAT"
select select "PUNTO"
select select "07"
select select "09"
select select "1936"
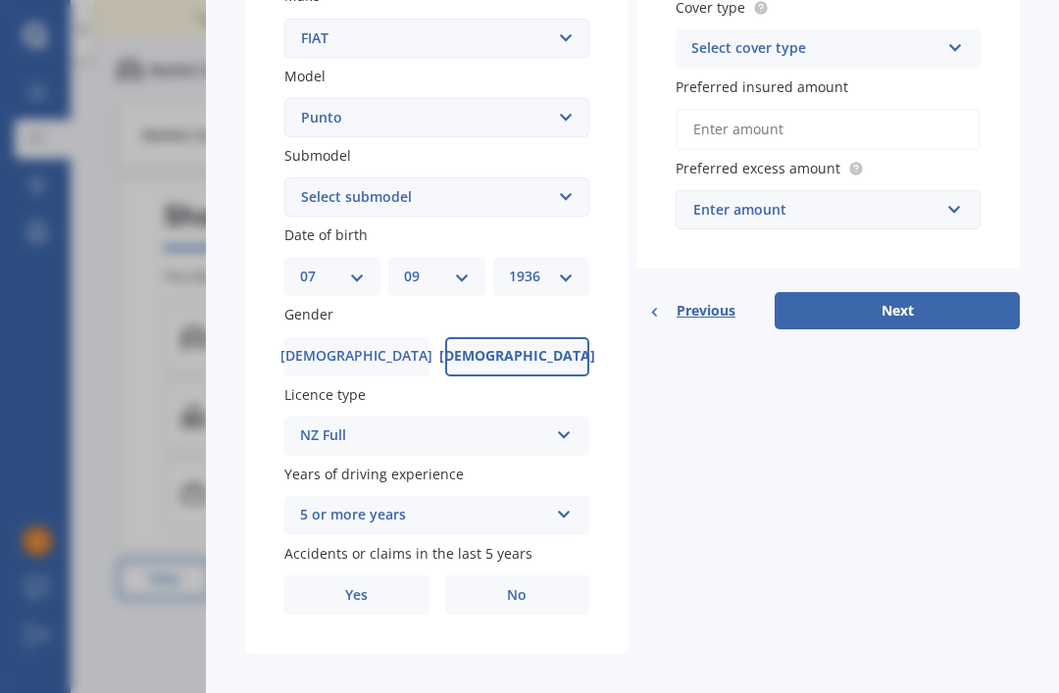
scroll to position [435, 0]
click at [515, 588] on span "No" at bounding box center [517, 596] width 20 height 17
click at [0, 0] on input "No" at bounding box center [0, 0] width 0 height 0
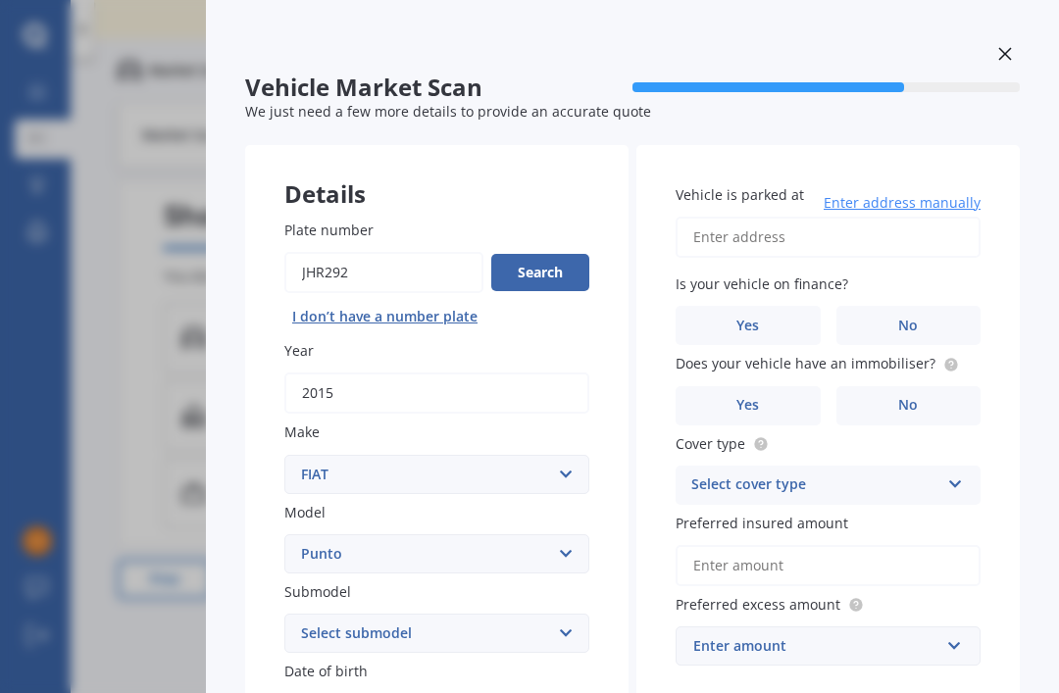
scroll to position [0, 0]
click at [857, 193] on span "Enter address manually" at bounding box center [902, 203] width 157 height 20
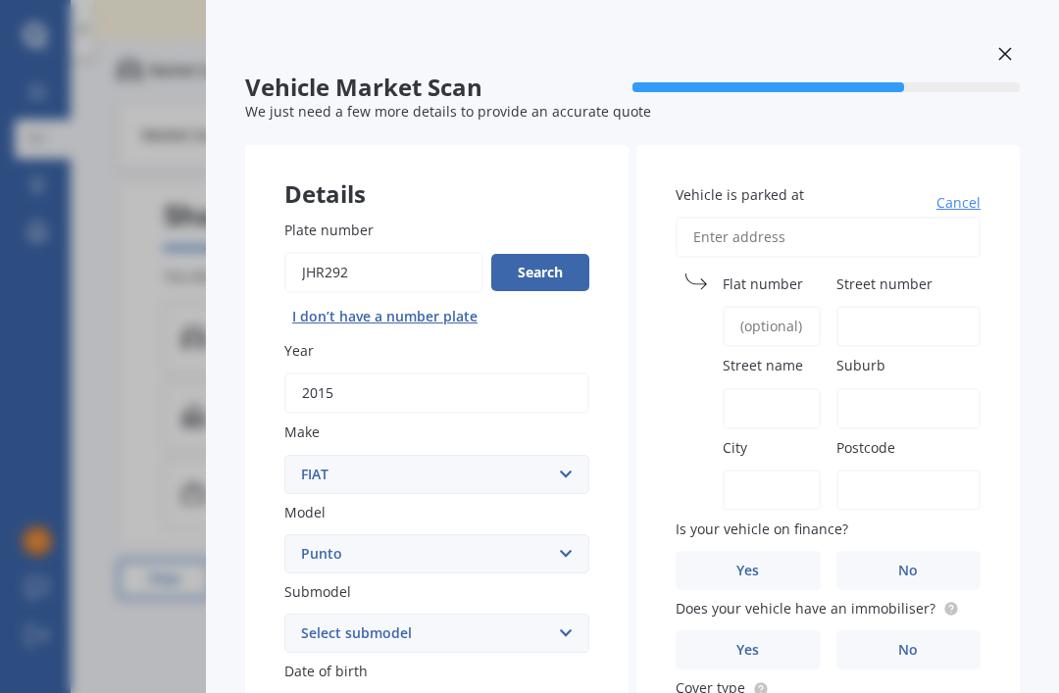
click at [707, 217] on input "Vehicle is parked at" at bounding box center [828, 237] width 305 height 41
type input "[STREET_ADDRESS][PERSON_NAME]"
type input "55E"
type input "[PERSON_NAME] Road"
type input "Remuera"
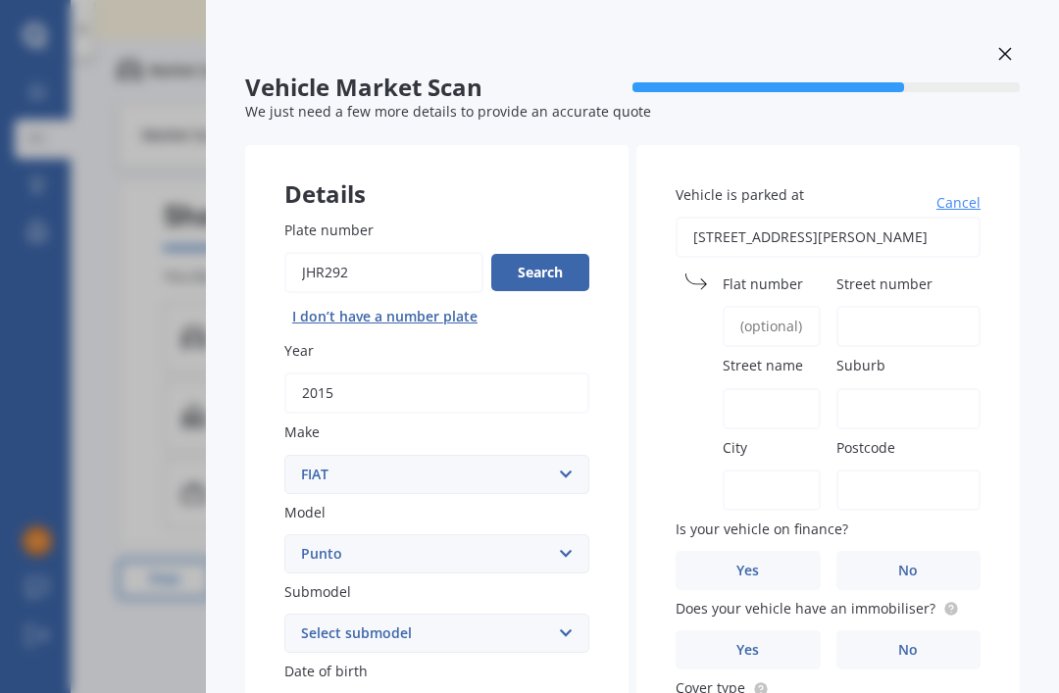
type input "[GEOGRAPHIC_DATA]"
type input "1050"
click at [891, 551] on label "No" at bounding box center [908, 570] width 145 height 39
click at [0, 0] on input "No" at bounding box center [0, 0] width 0 height 0
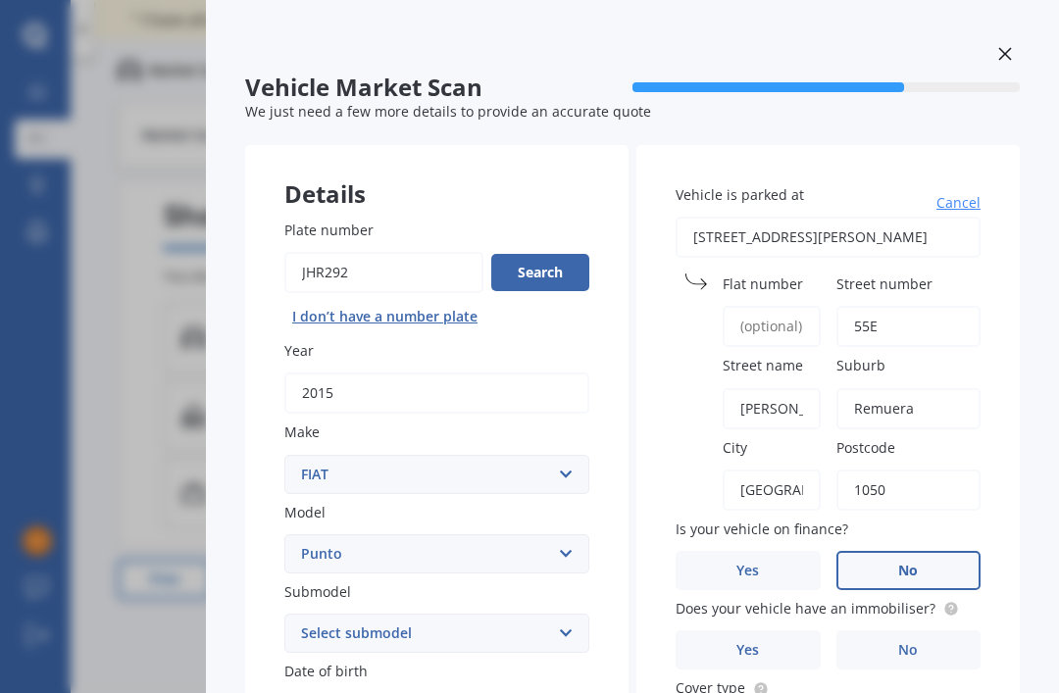
click at [897, 630] on label "No" at bounding box center [908, 649] width 145 height 39
click at [0, 0] on input "No" at bounding box center [0, 0] width 0 height 0
click at [498, 645] on div "Previous 60,000+ Kiwis have signed up to shop and save on insurance with us " H…" at bounding box center [565, 448] width 988 height 693
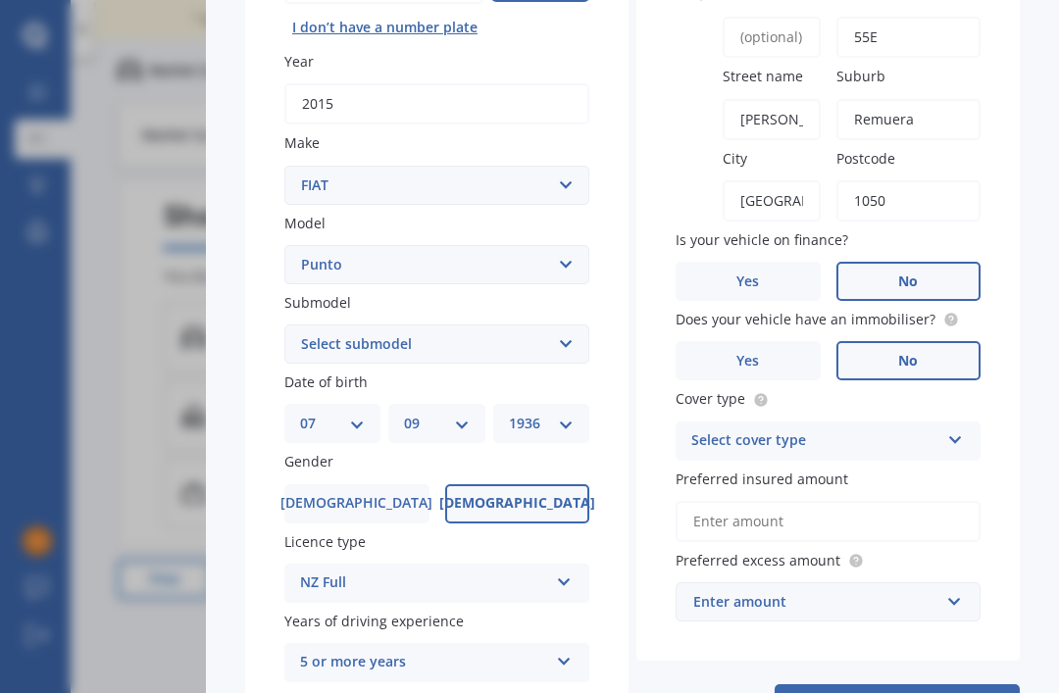
scroll to position [290, 0]
click at [730, 469] on span "Preferred insured amount" at bounding box center [762, 478] width 173 height 19
click at [730, 500] on input "Preferred insured amount" at bounding box center [828, 520] width 305 height 41
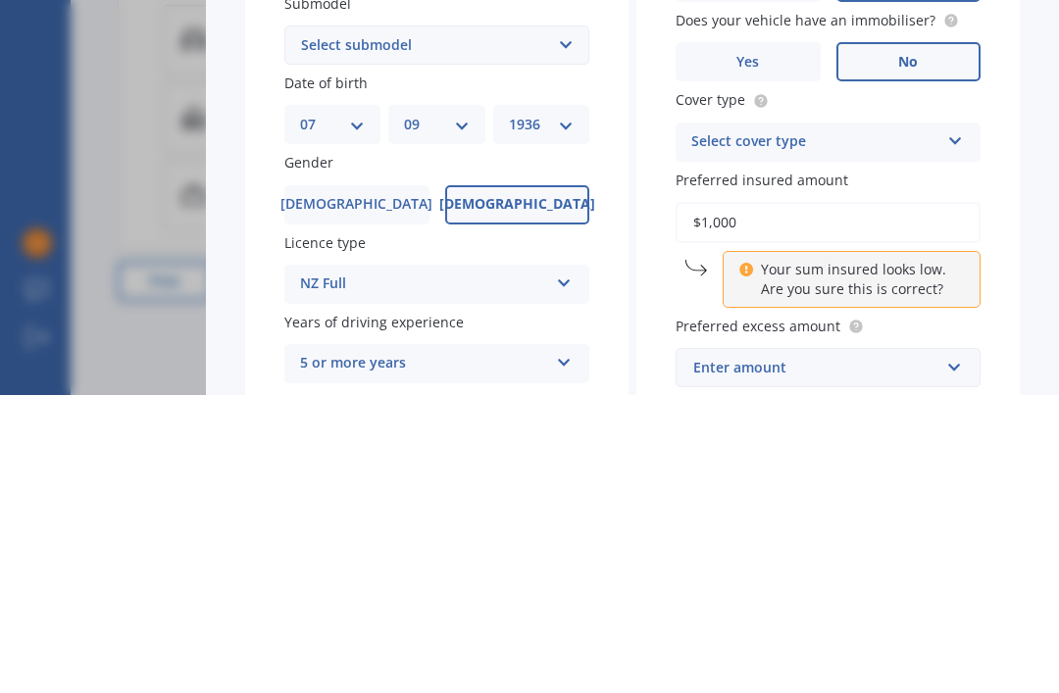
type input "$10,000"
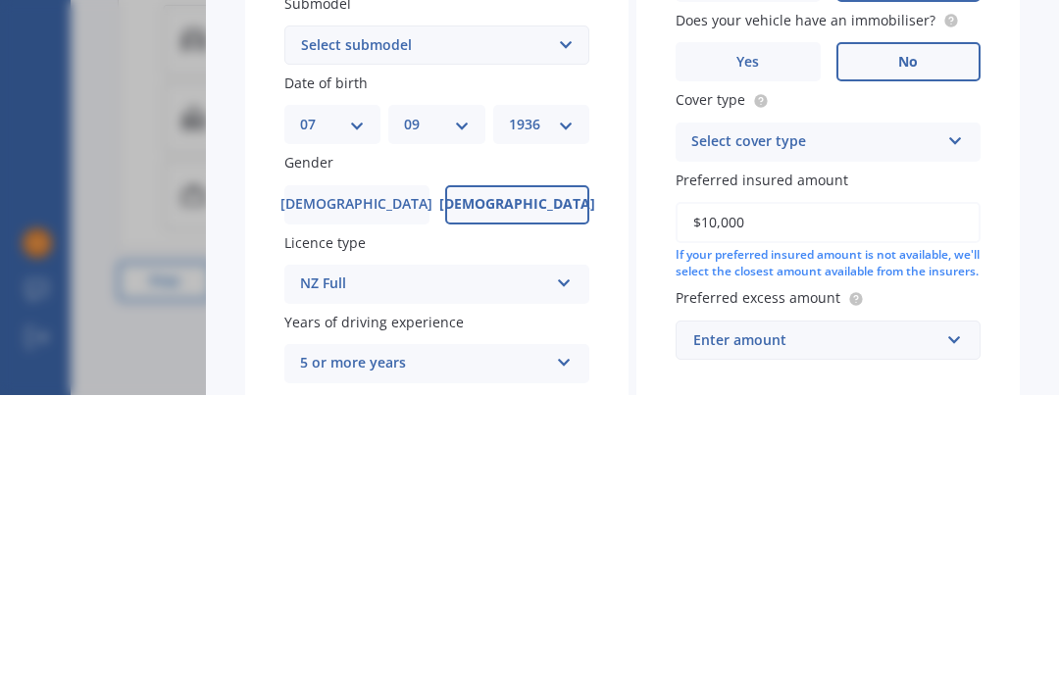
click at [694, 587] on span "Preferred excess amount" at bounding box center [758, 596] width 165 height 19
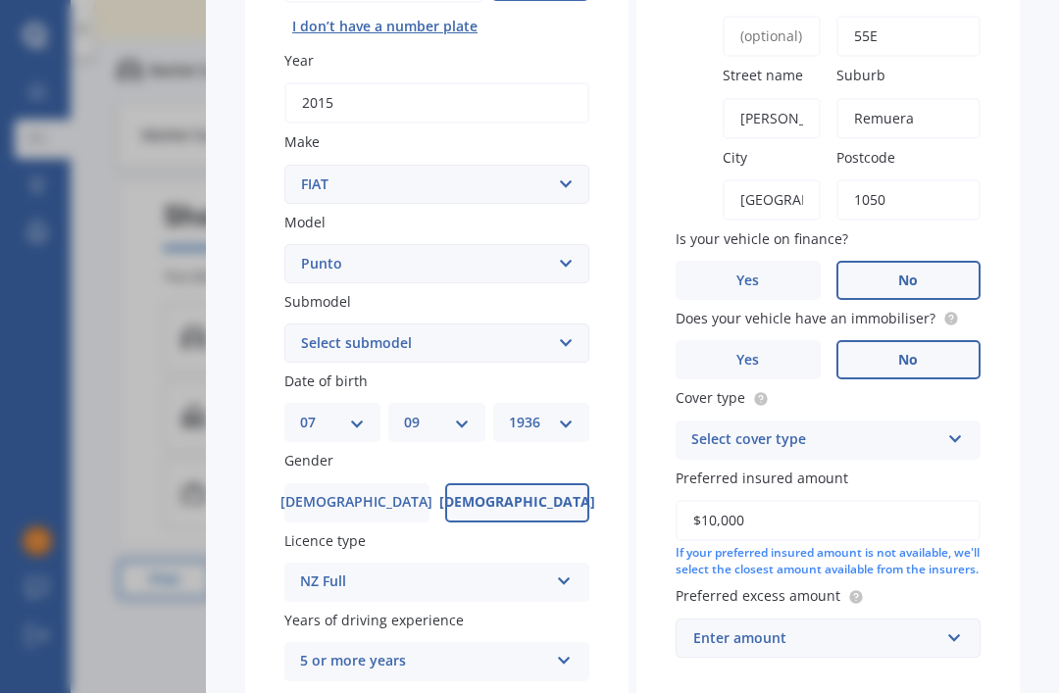
click at [752, 587] on span "Preferred excess amount" at bounding box center [758, 596] width 165 height 19
click at [736, 628] on div "Enter amount" at bounding box center [816, 639] width 246 height 22
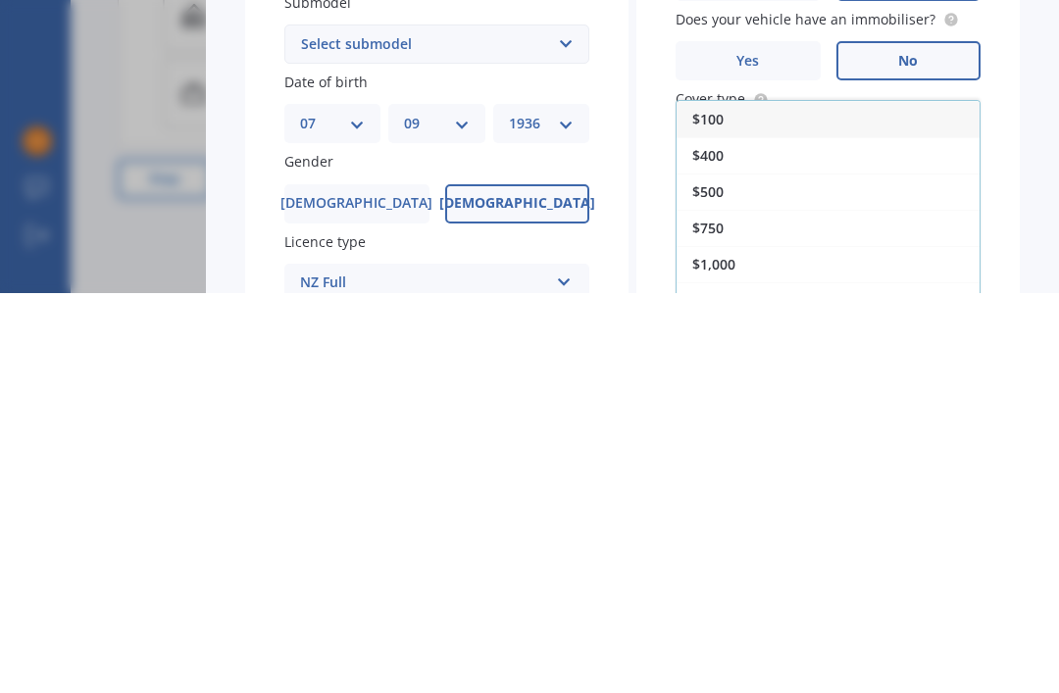
scroll to position [184, 0]
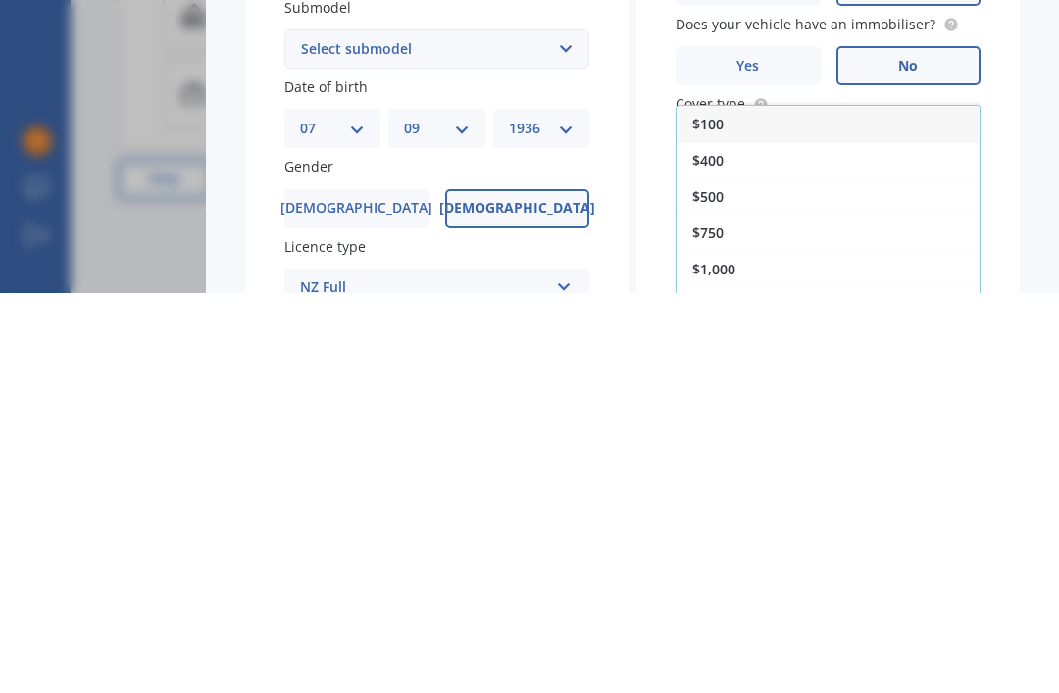
click at [697, 515] on span "$100" at bounding box center [707, 524] width 31 height 19
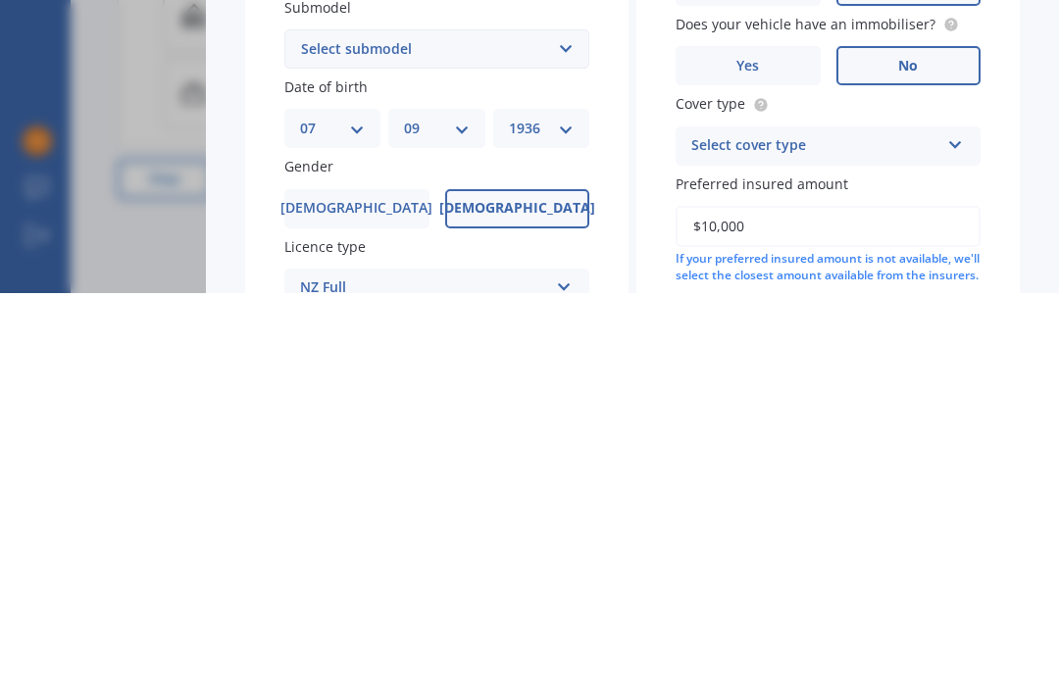
scroll to position [435, 0]
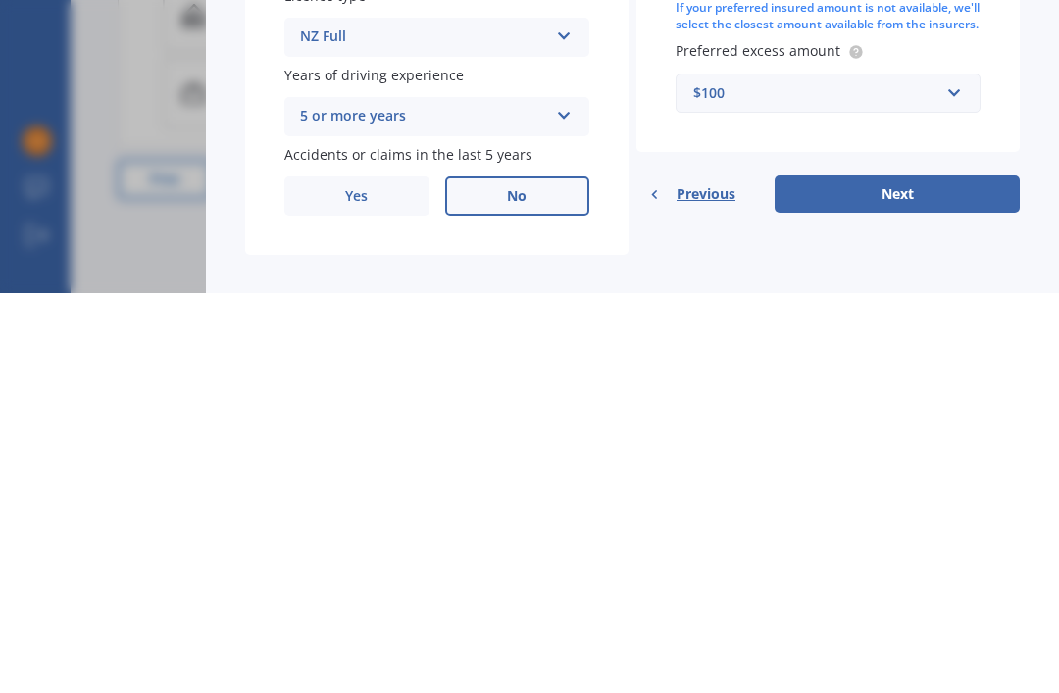
click at [893, 576] on button "Next" at bounding box center [897, 594] width 245 height 37
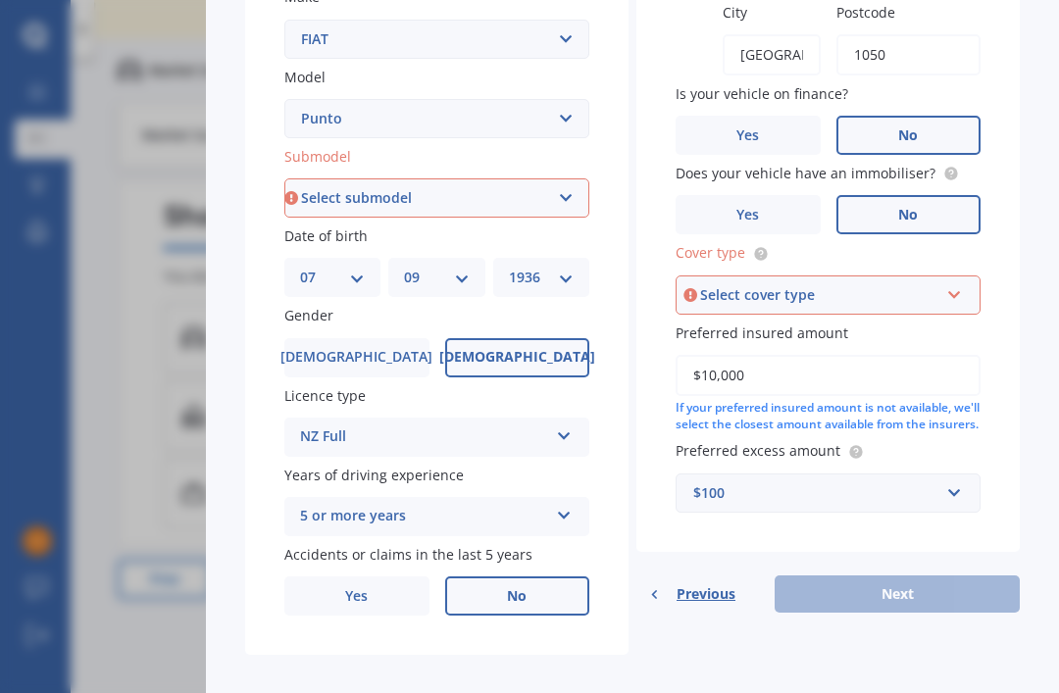
click at [695, 285] on icon at bounding box center [690, 295] width 14 height 20
click at [718, 284] on div "Select cover type" at bounding box center [819, 295] width 238 height 22
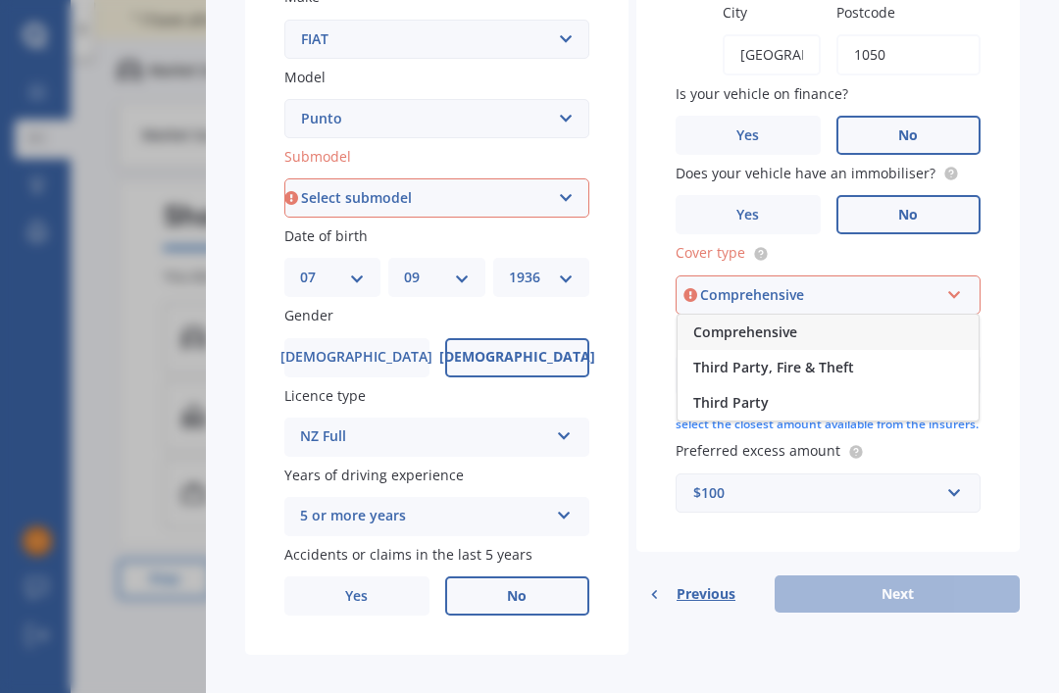
click at [718, 323] on span "Comprehensive" at bounding box center [745, 332] width 104 height 19
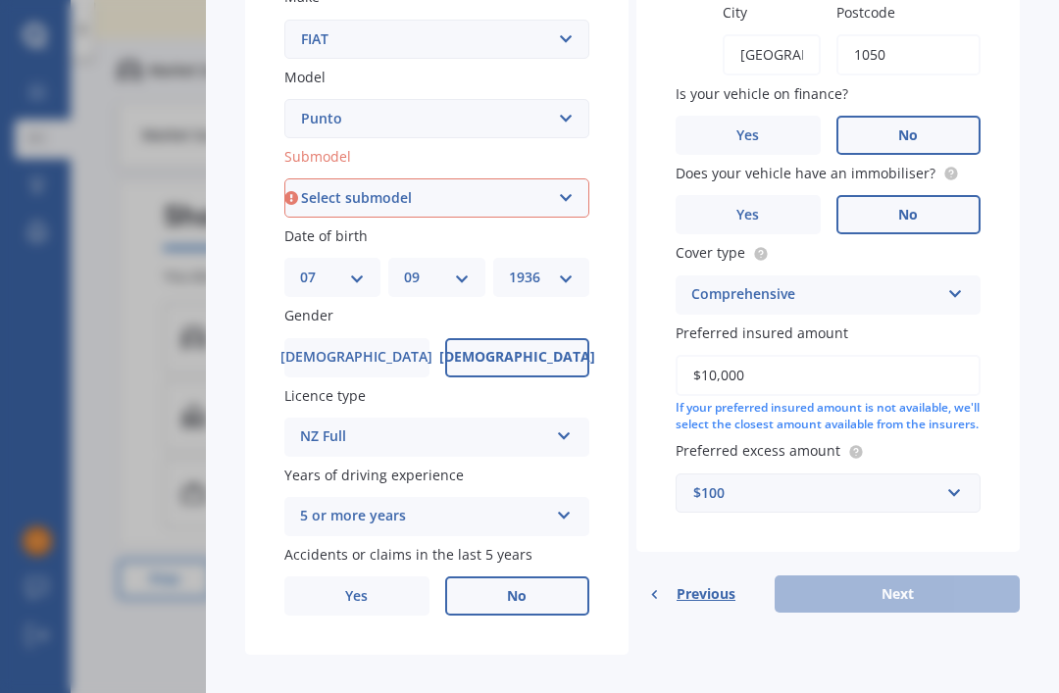
click at [849, 576] on div "Previous Next" at bounding box center [827, 594] width 383 height 37
click at [836, 576] on div "Previous Next" at bounding box center [827, 594] width 383 height 37
click at [311, 178] on select "Select submodel (All other) Abarth Cabriolet Sporting & GT" at bounding box center [436, 197] width 305 height 39
select select "CABRIOLET"
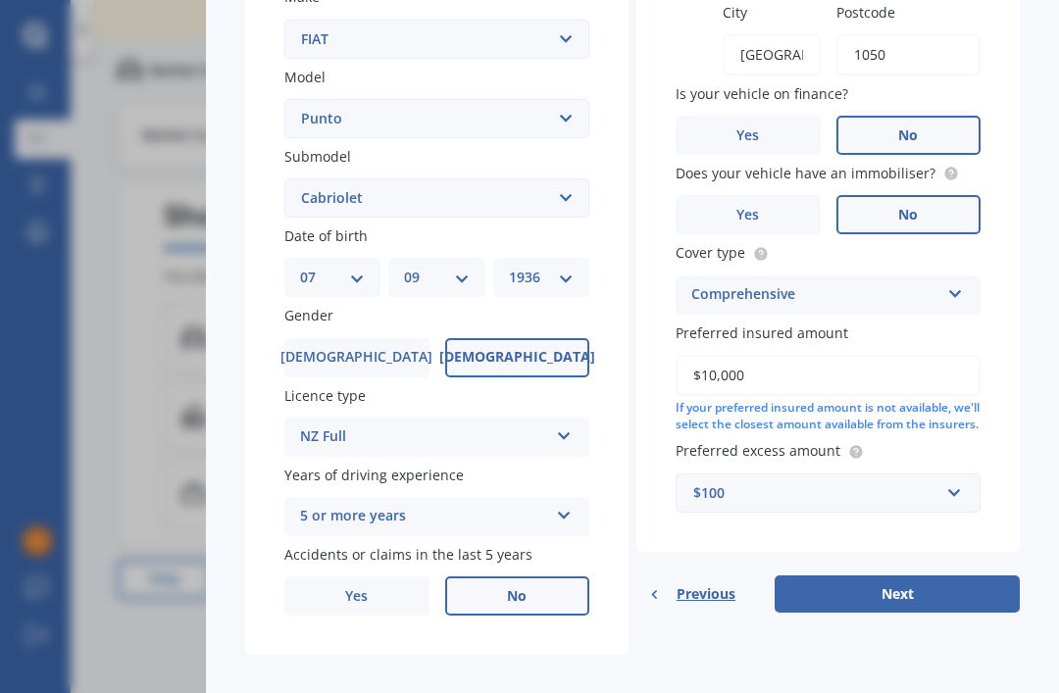
click at [851, 576] on button "Next" at bounding box center [897, 594] width 245 height 37
select select "07"
select select "09"
select select "1936"
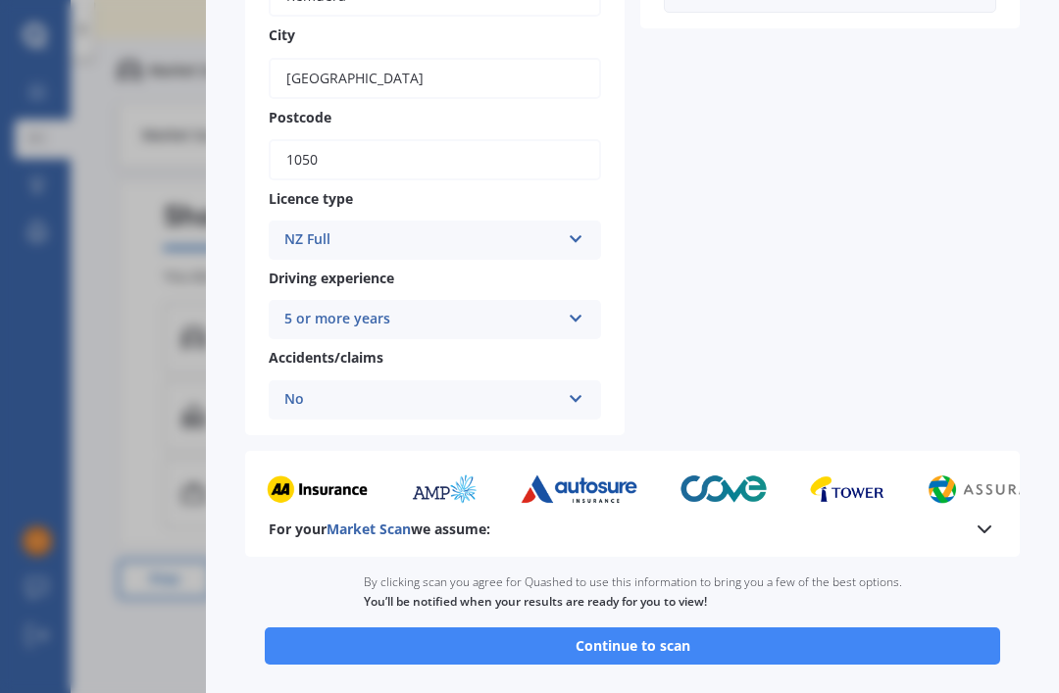
scroll to position [628, 0]
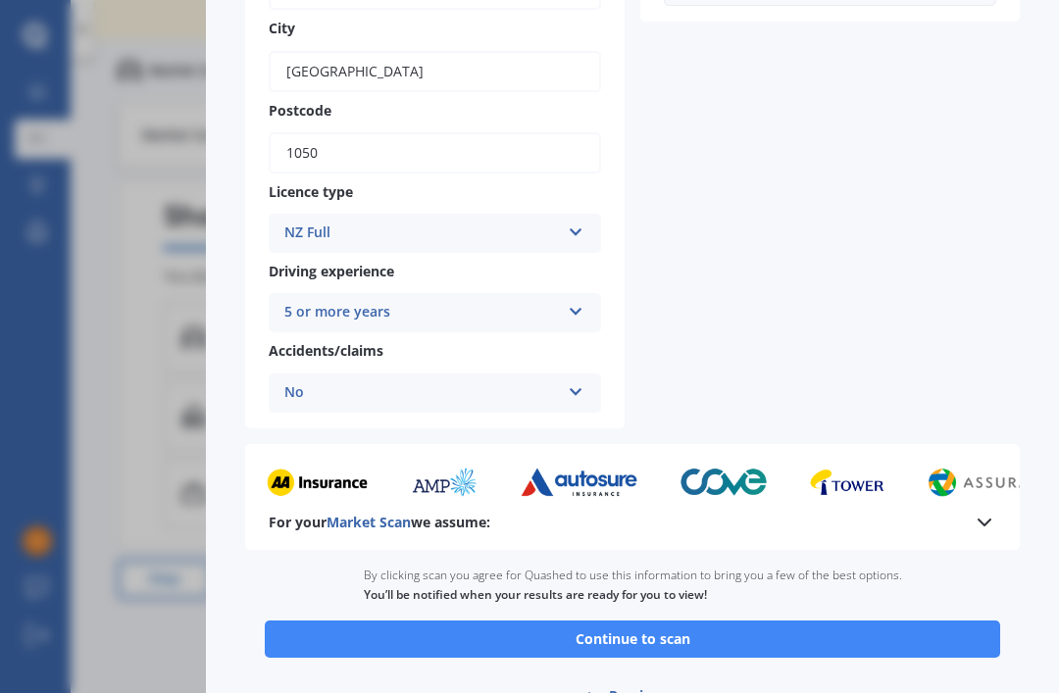
click at [614, 621] on button "Continue to scan" at bounding box center [632, 639] width 735 height 37
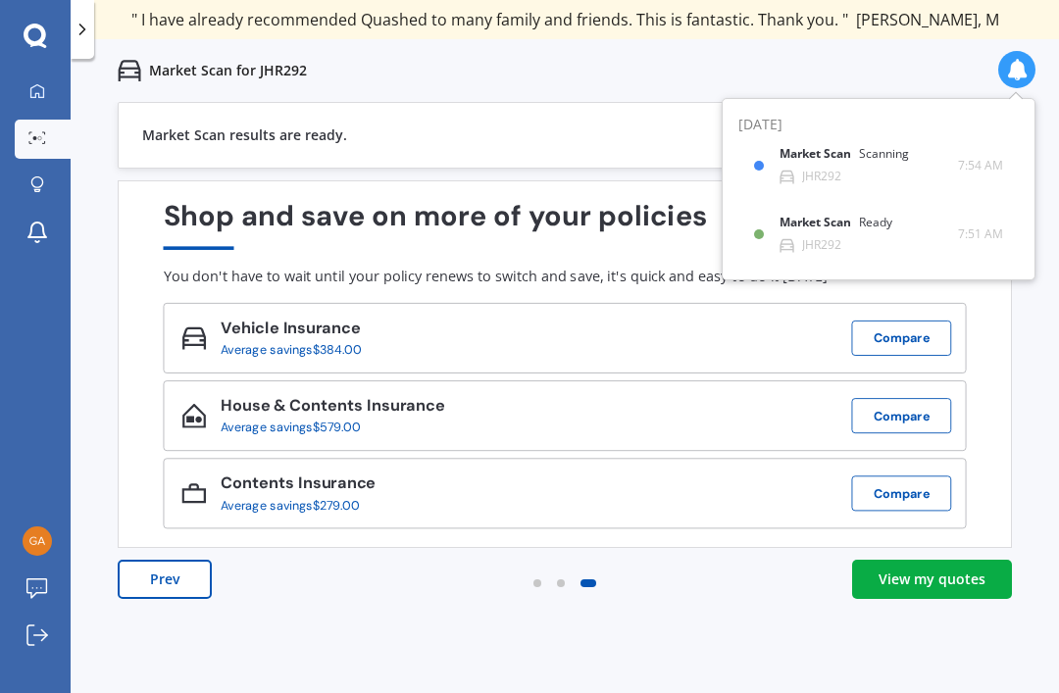
click at [920, 570] on div "View my quotes" at bounding box center [932, 580] width 107 height 20
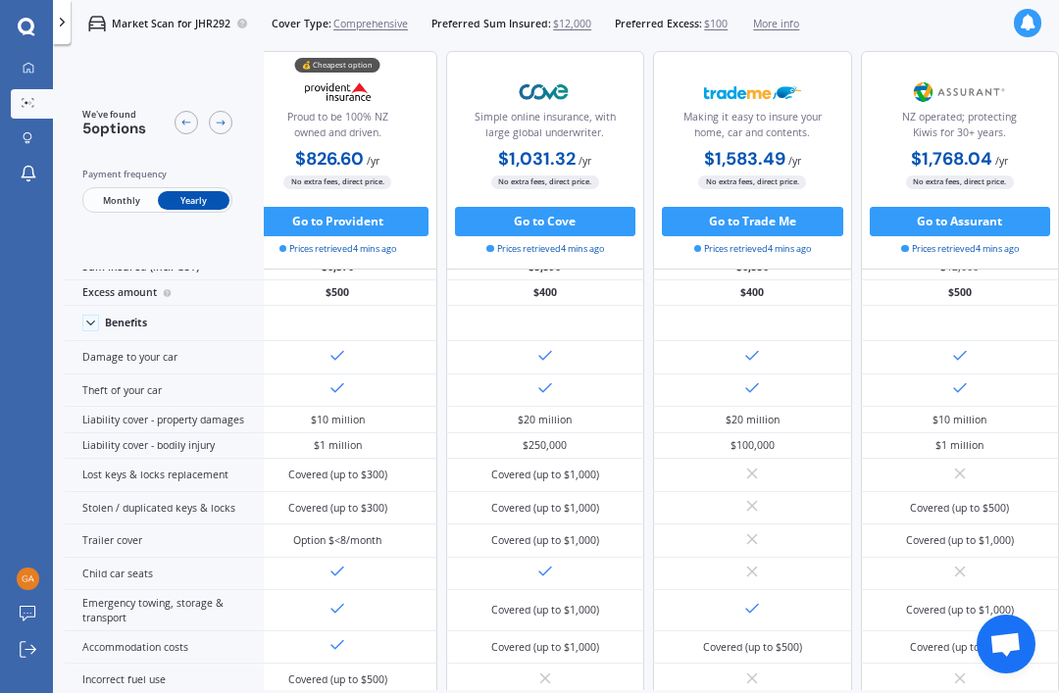
scroll to position [40, 310]
click at [999, 649] on span "Open chat" at bounding box center [1005, 645] width 32 height 27
